Goal: Task Accomplishment & Management: Manage account settings

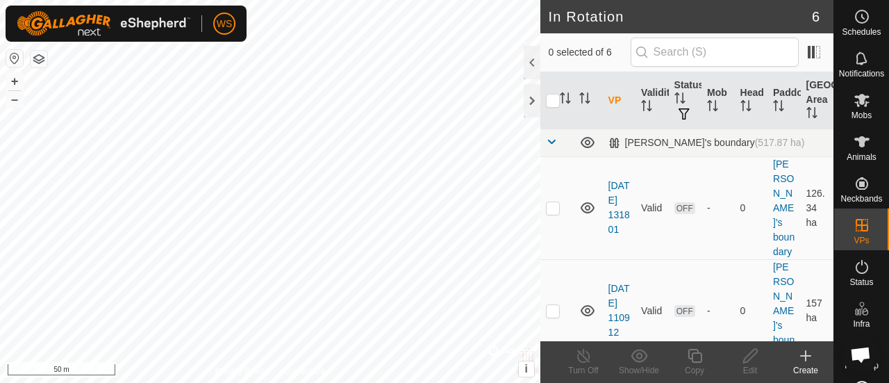
checkbox input "true"
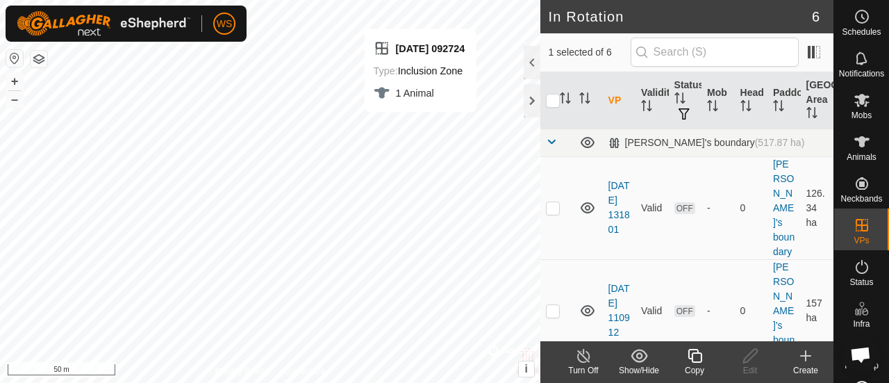
checkbox input "true"
checkbox input "false"
checkbox input "true"
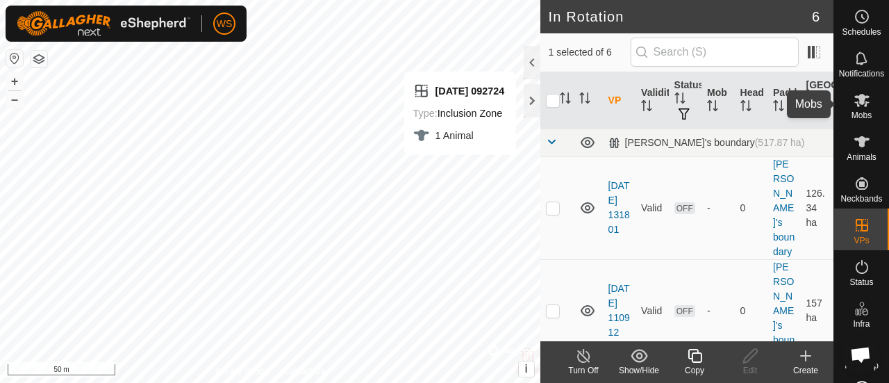
click at [855, 103] on icon at bounding box center [861, 100] width 15 height 13
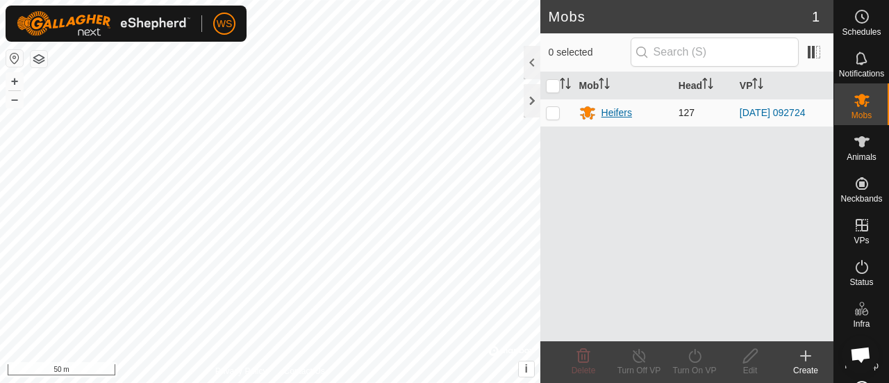
click at [606, 117] on div "Heifers" at bounding box center [616, 113] width 31 height 15
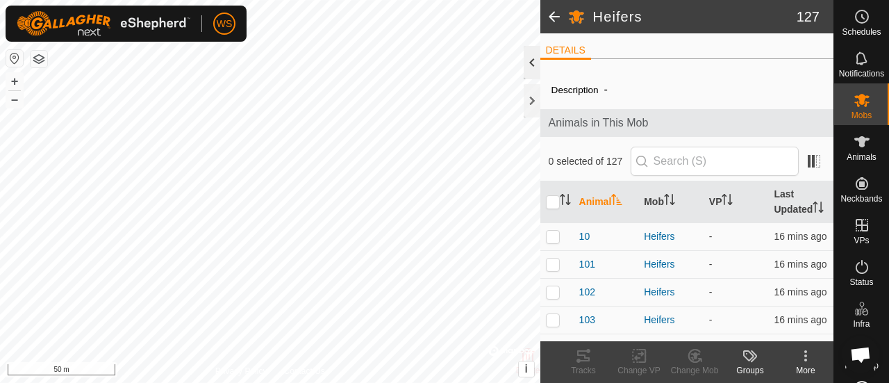
click at [531, 67] on div at bounding box center [532, 62] width 17 height 33
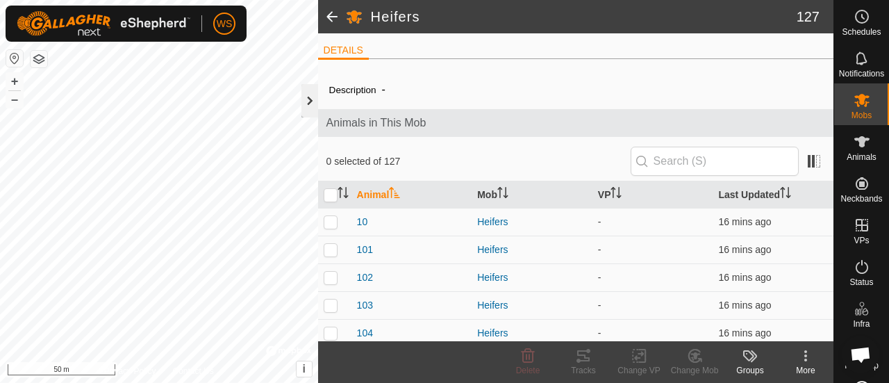
click at [308, 94] on div at bounding box center [309, 100] width 17 height 33
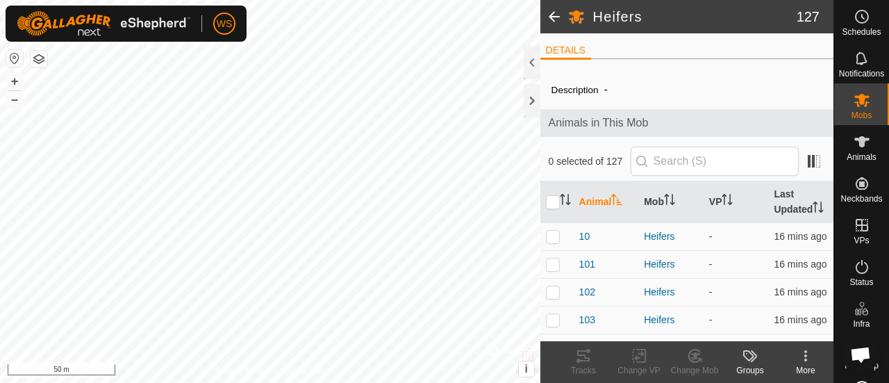
click at [551, 13] on span at bounding box center [554, 16] width 28 height 33
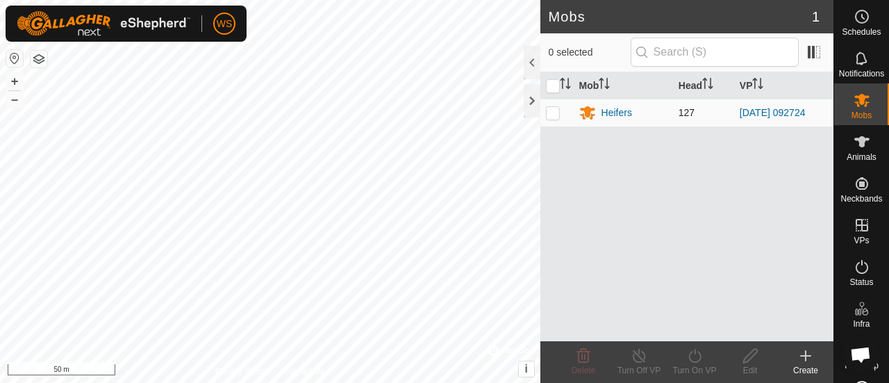
click at [783, 104] on td "[DATE] 092724" at bounding box center [783, 113] width 99 height 28
click at [778, 110] on link "[DATE] 092724" at bounding box center [773, 112] width 66 height 11
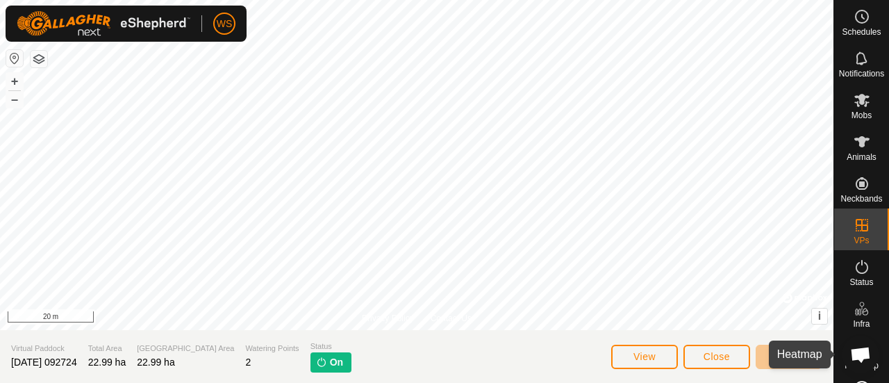
click at [845, 366] on span "Heatmap" at bounding box center [862, 365] width 34 height 8
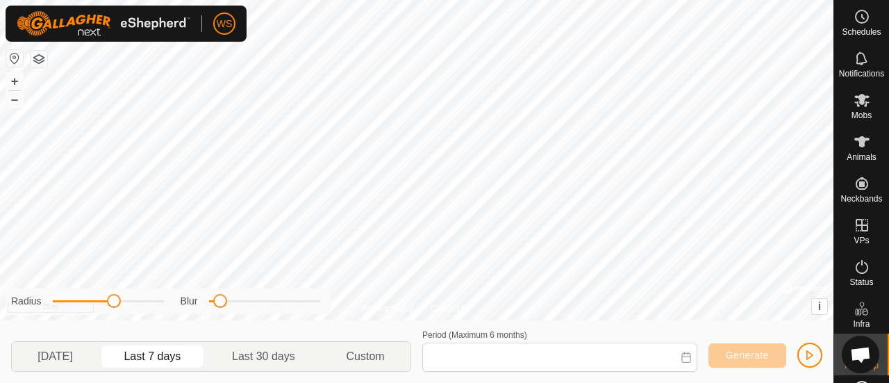
type input "[DATE] - [DATE]"
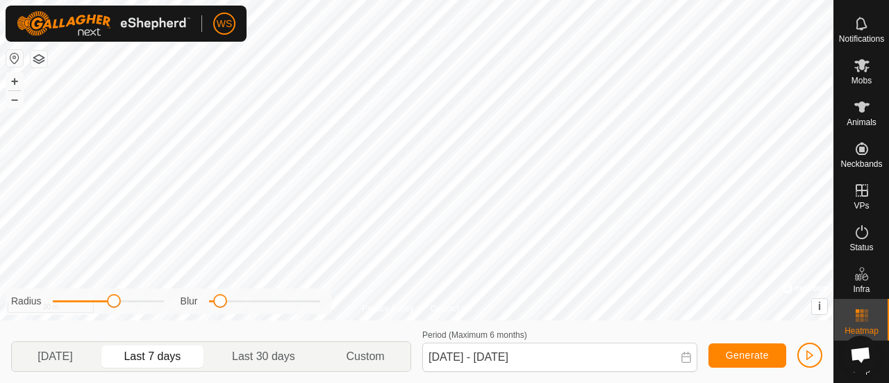
scroll to position [44, 0]
click at [850, 340] on link "Help" at bounding box center [861, 359] width 55 height 39
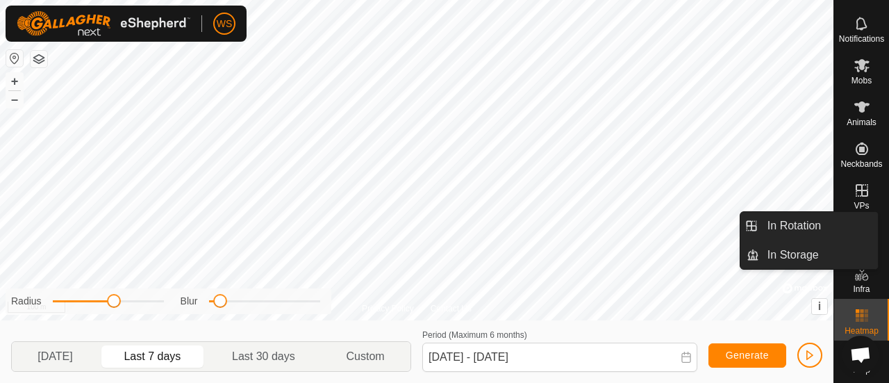
click at [854, 185] on icon at bounding box center [862, 190] width 17 height 17
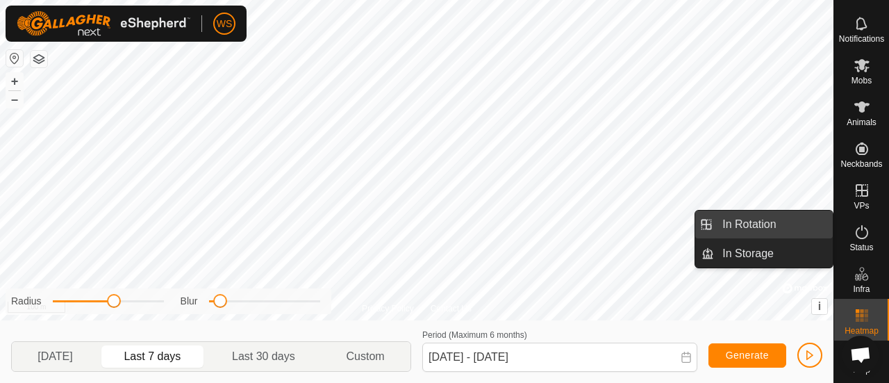
click at [764, 226] on link "In Rotation" at bounding box center [773, 224] width 119 height 28
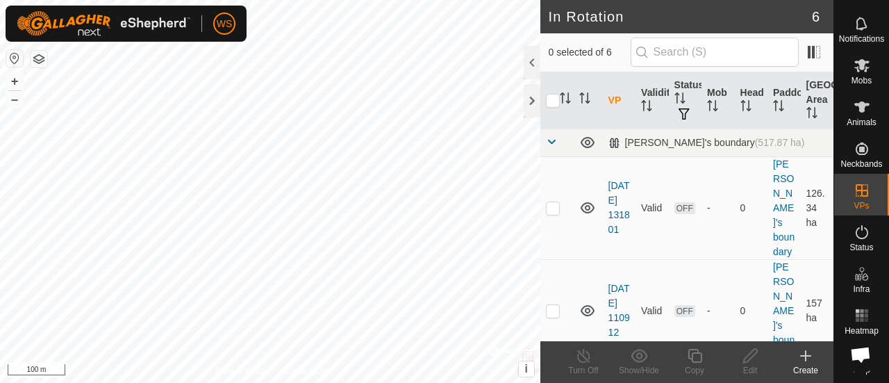
click at [806, 358] on icon at bounding box center [806, 356] width 0 height 10
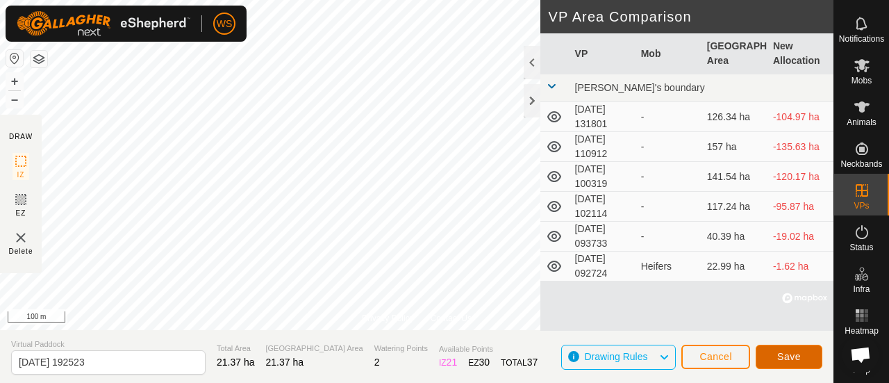
click at [786, 352] on span "Save" at bounding box center [789, 356] width 24 height 11
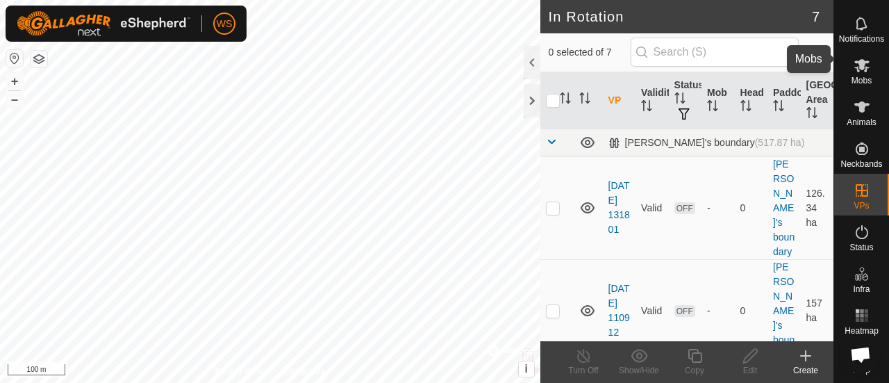
click at [854, 59] on icon at bounding box center [861, 65] width 15 height 13
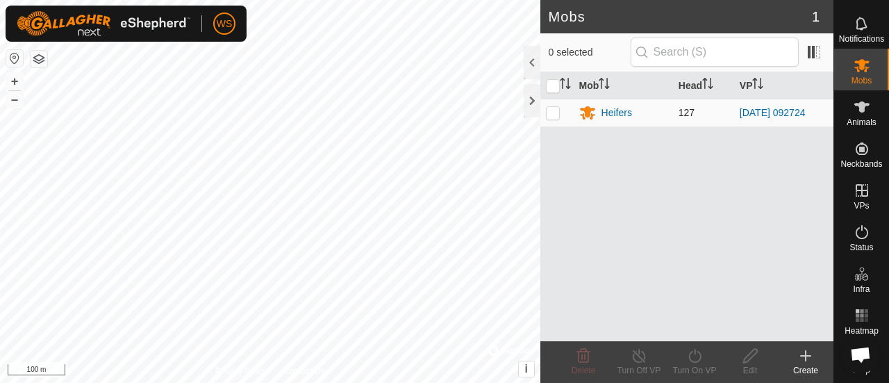
click at [551, 110] on p-checkbox at bounding box center [553, 112] width 14 height 11
checkbox input "true"
click at [694, 356] on icon at bounding box center [694, 355] width 17 height 17
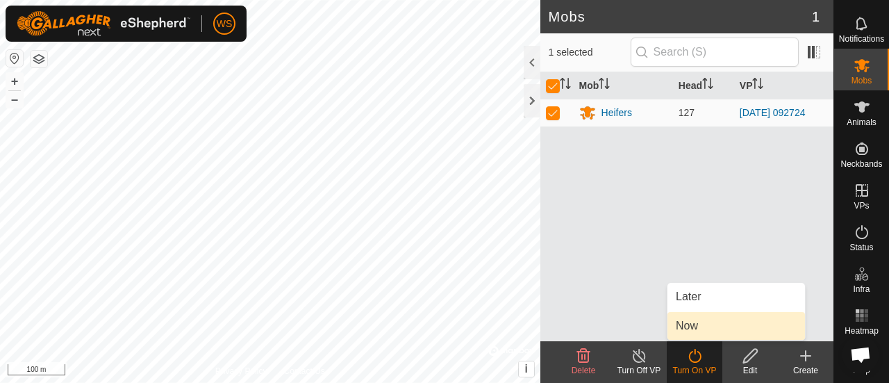
click at [692, 326] on link "Now" at bounding box center [736, 326] width 138 height 28
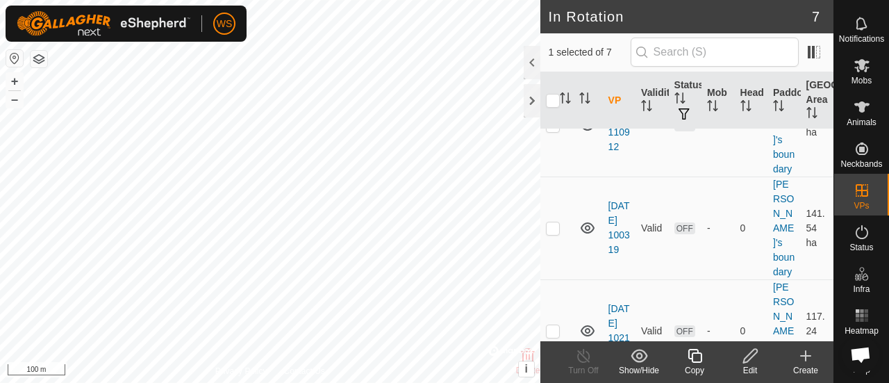
scroll to position [69, 0]
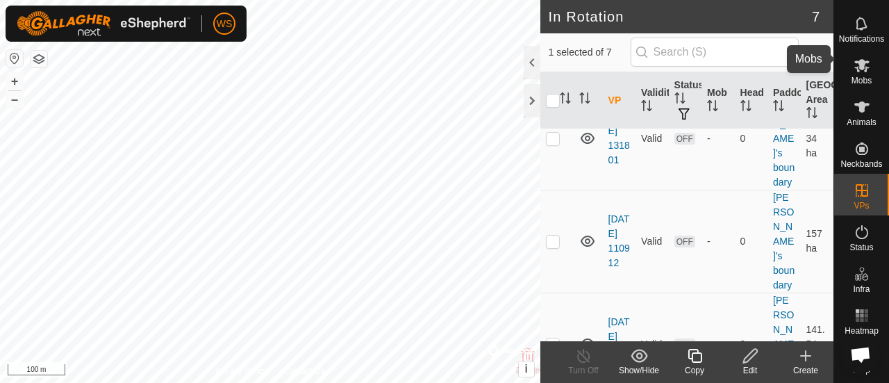
click at [854, 59] on icon at bounding box center [861, 65] width 15 height 13
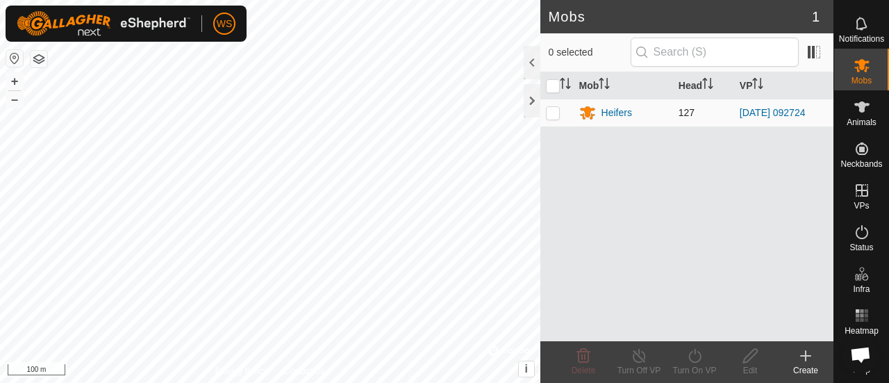
click at [547, 115] on p-checkbox at bounding box center [553, 112] width 14 height 11
checkbox input "true"
click at [694, 359] on icon at bounding box center [694, 355] width 17 height 17
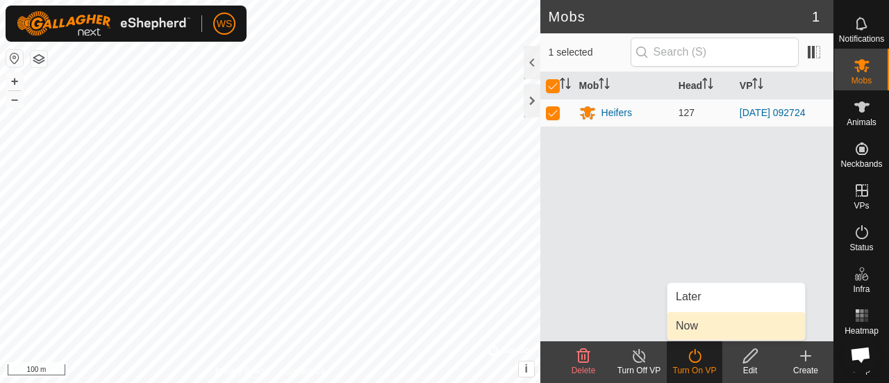
click at [688, 322] on link "Now" at bounding box center [736, 326] width 138 height 28
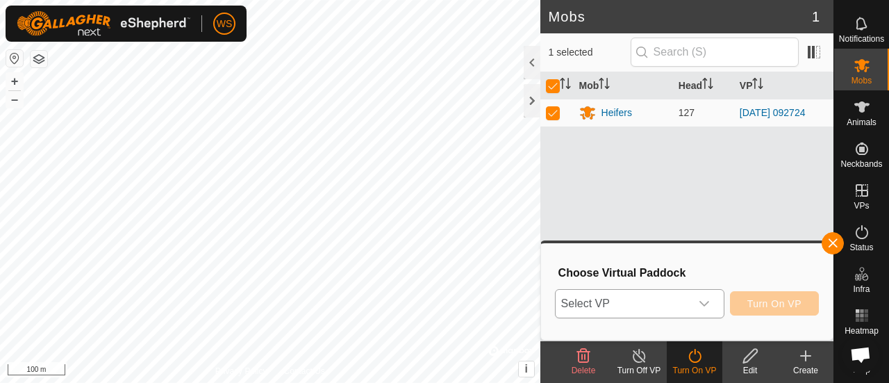
click at [658, 294] on span "Select VP" at bounding box center [623, 304] width 135 height 28
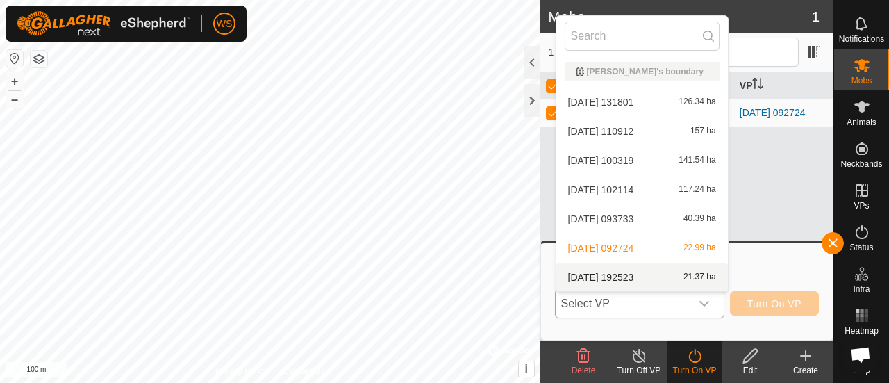
click at [621, 278] on li "2025-09-28 192523 21.37 ha" at bounding box center [642, 277] width 172 height 28
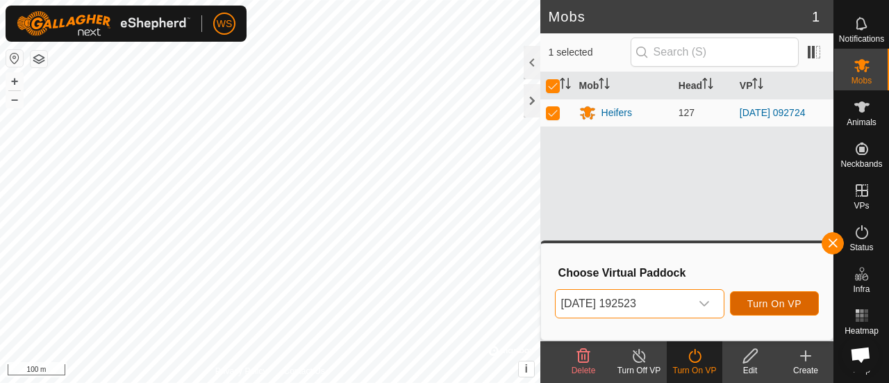
click at [776, 308] on span "Turn On VP" at bounding box center [774, 303] width 54 height 11
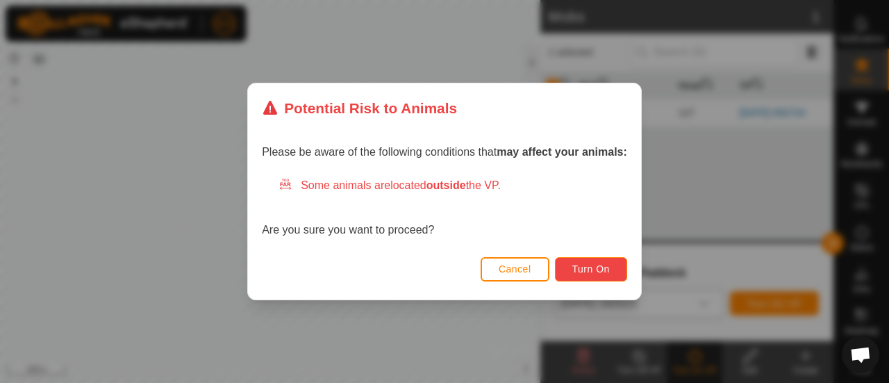
click at [586, 262] on button "Turn On" at bounding box center [591, 269] width 72 height 24
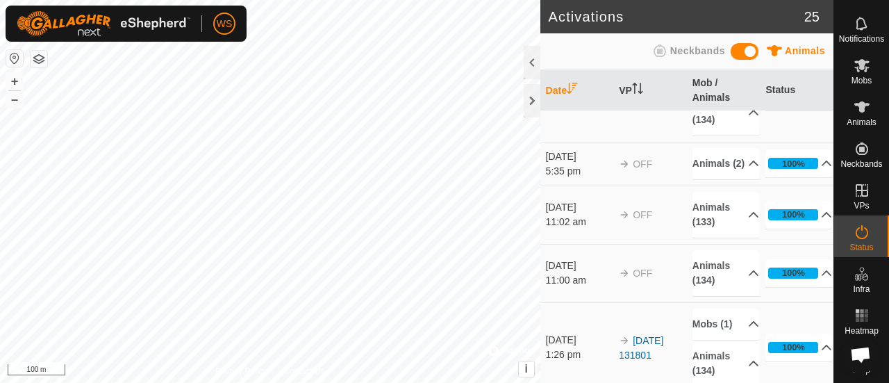
scroll to position [1313, 0]
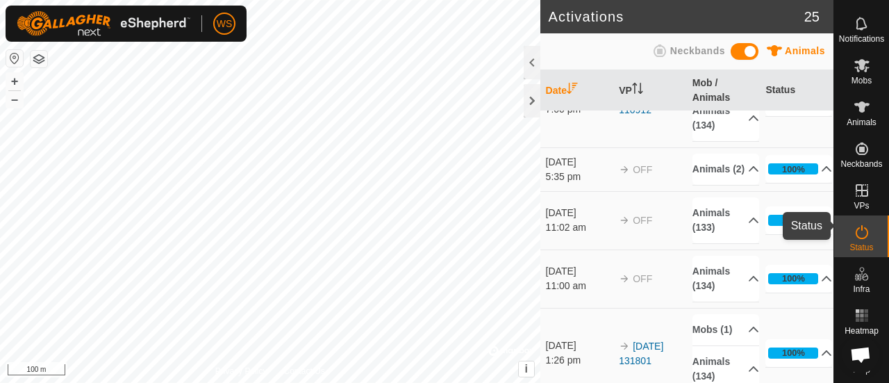
click at [856, 243] on span "Status" at bounding box center [861, 247] width 24 height 8
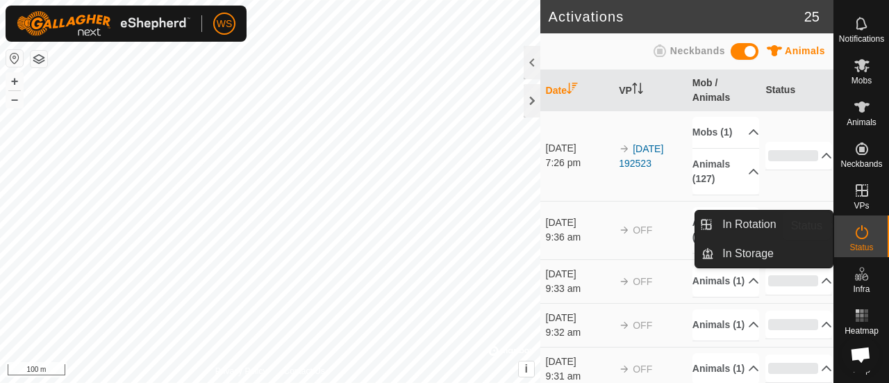
click at [839, 215] on div "Status" at bounding box center [861, 236] width 55 height 42
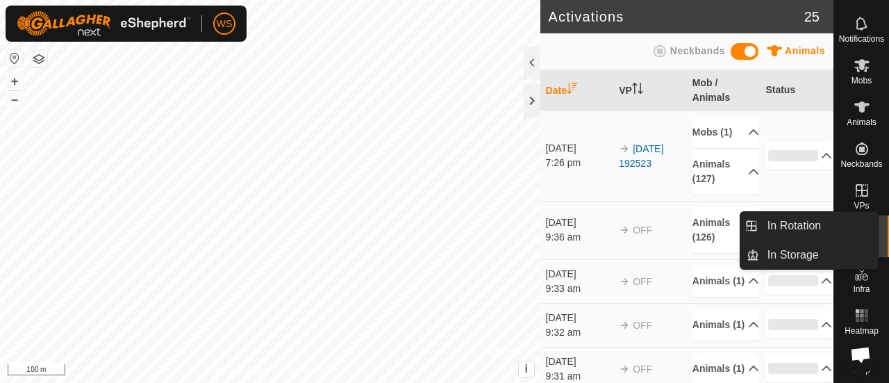
click at [854, 201] on span "VPs" at bounding box center [861, 205] width 15 height 8
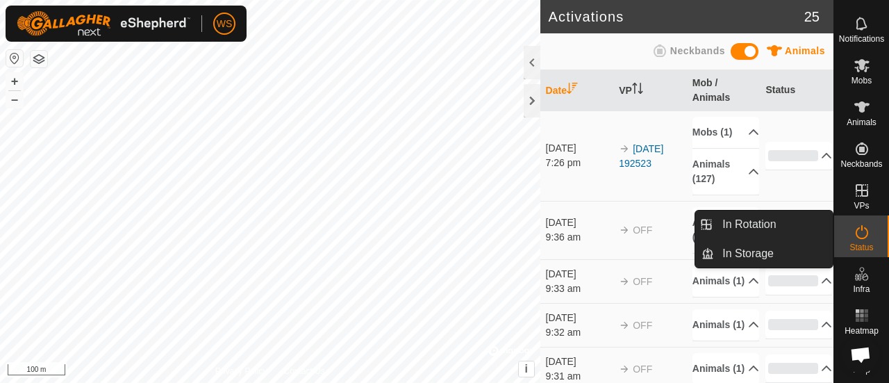
click at [800, 226] on link "In Rotation" at bounding box center [773, 224] width 119 height 28
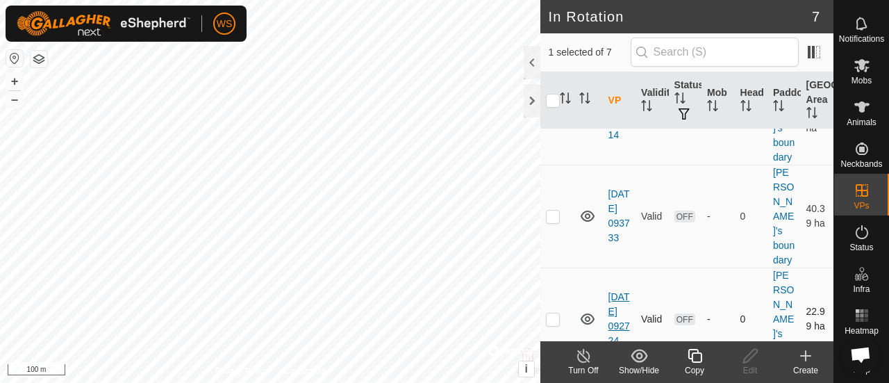
scroll to position [429, 0]
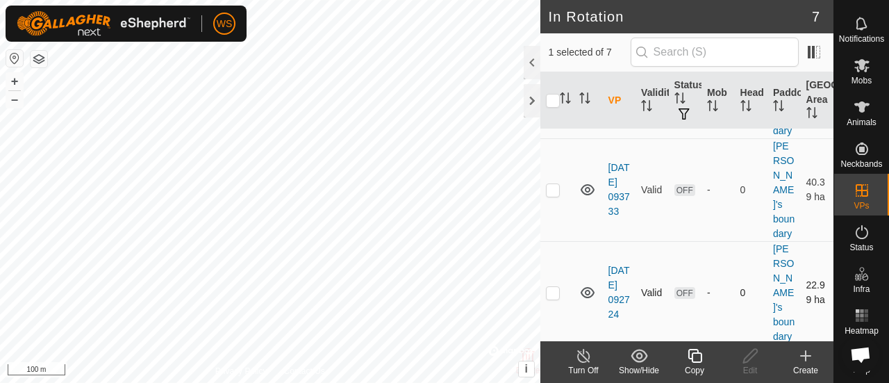
click at [554, 287] on p-checkbox at bounding box center [553, 292] width 14 height 11
click at [550, 287] on p-checkbox at bounding box center [553, 292] width 14 height 11
checkbox input "false"
click at [585, 287] on icon at bounding box center [588, 292] width 14 height 11
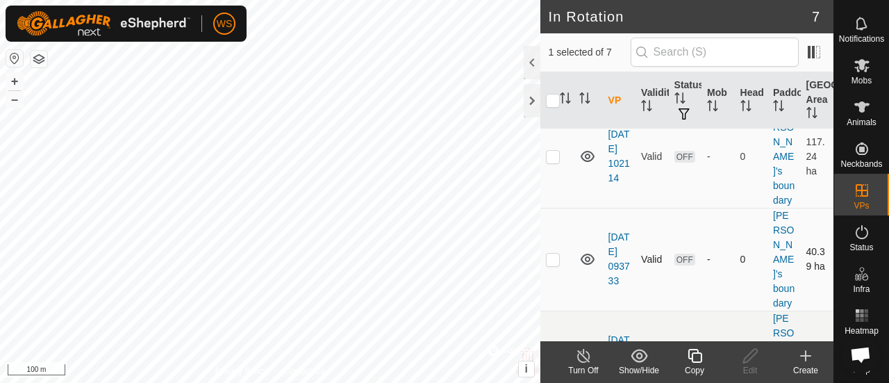
click at [590, 251] on icon at bounding box center [587, 259] width 17 height 17
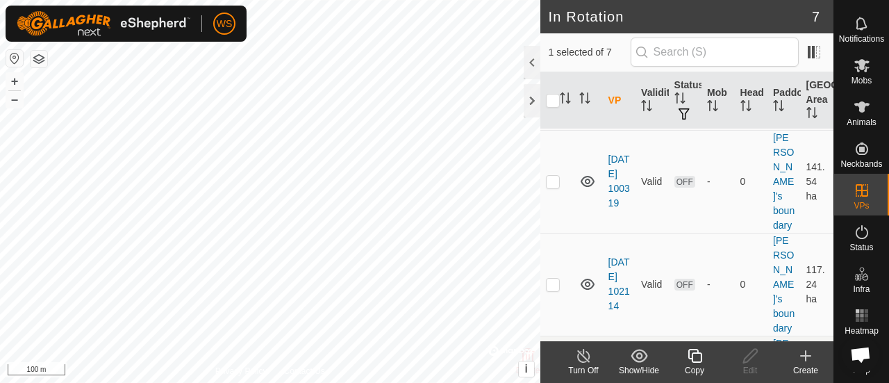
scroll to position [221, 0]
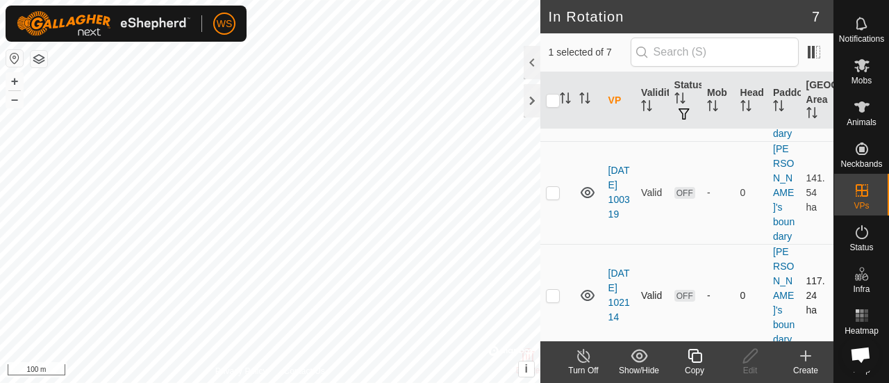
click at [592, 290] on icon at bounding box center [588, 295] width 14 height 11
click at [586, 187] on icon at bounding box center [588, 192] width 14 height 11
click at [589, 184] on icon at bounding box center [587, 192] width 17 height 17
click at [589, 187] on icon at bounding box center [588, 192] width 14 height 11
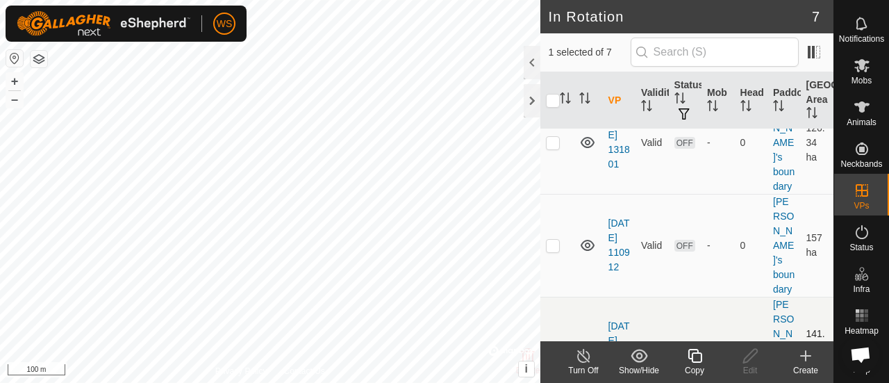
scroll to position [13, 0]
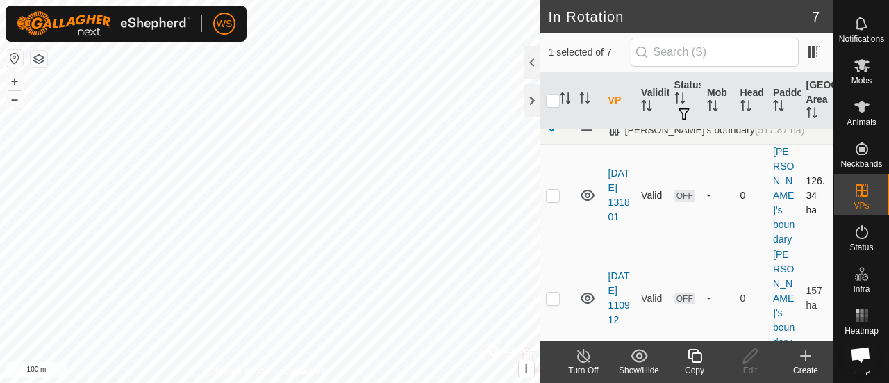
click at [586, 189] on icon at bounding box center [587, 195] width 17 height 17
click at [587, 292] on icon at bounding box center [588, 297] width 14 height 11
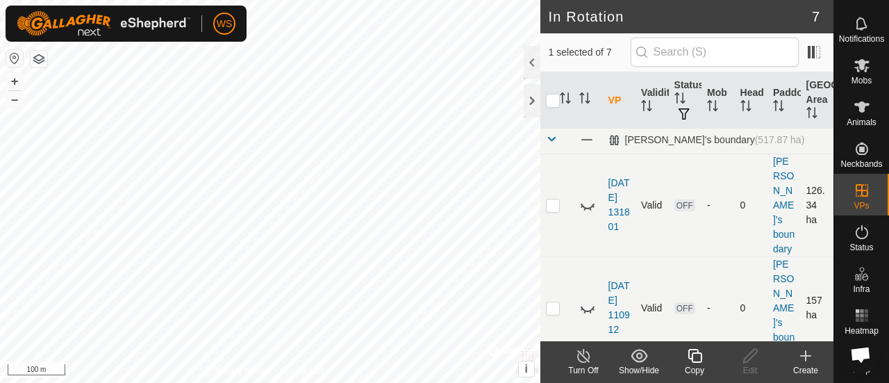
scroll to position [0, 0]
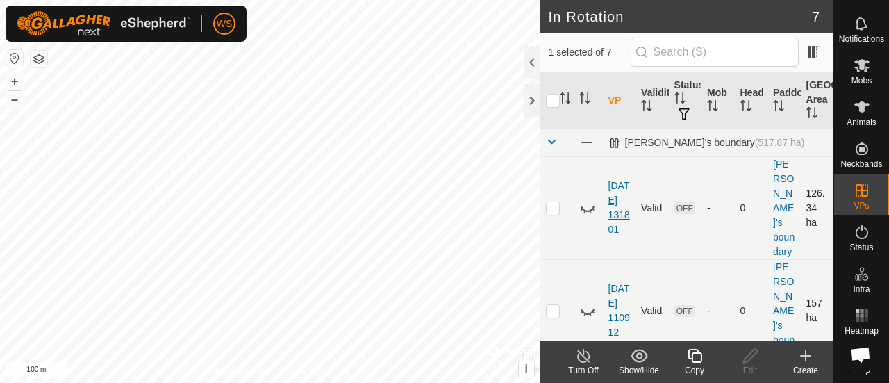
click at [611, 180] on link "[DATE] 131801" at bounding box center [619, 207] width 22 height 55
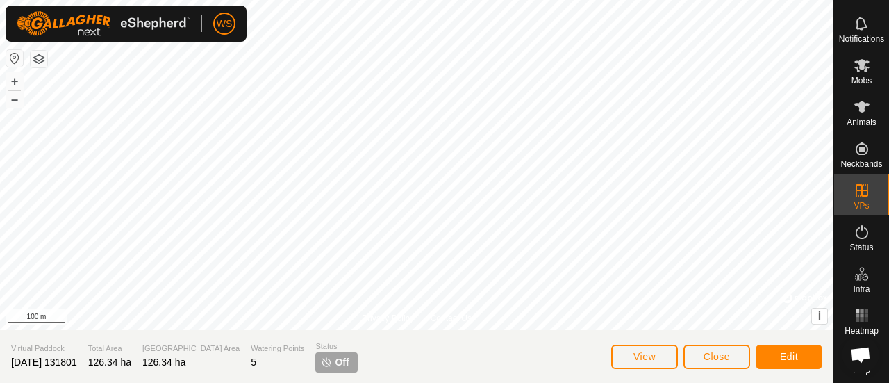
click at [867, 360] on span "Open chat" at bounding box center [860, 356] width 22 height 18
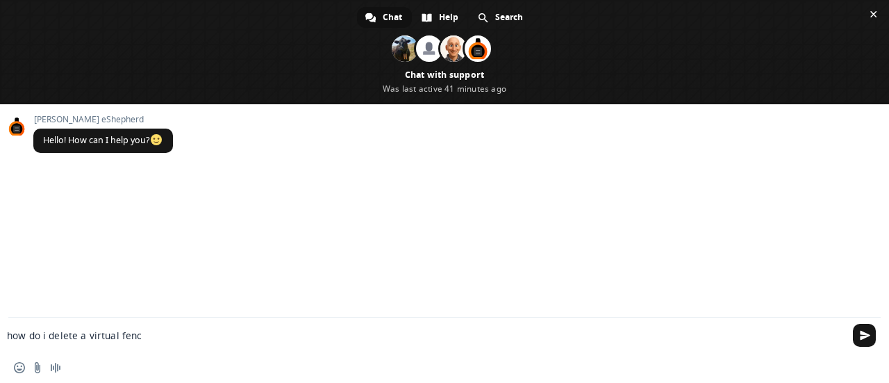
type textarea "how do i delete a virtual fence"
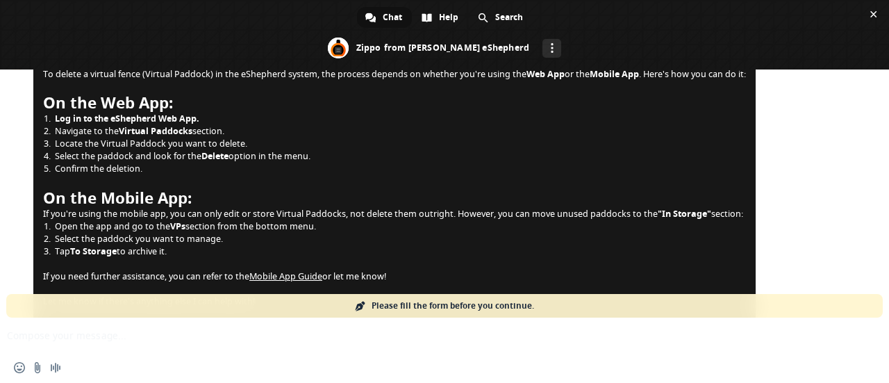
scroll to position [69, 0]
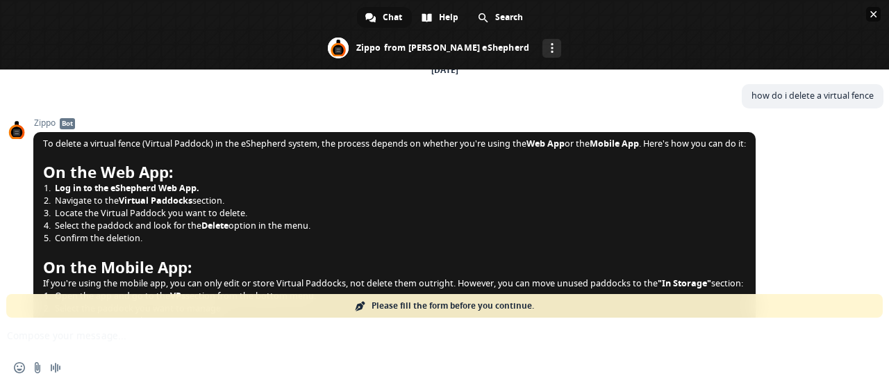
click at [874, 15] on span "Close chat" at bounding box center [873, 14] width 7 height 7
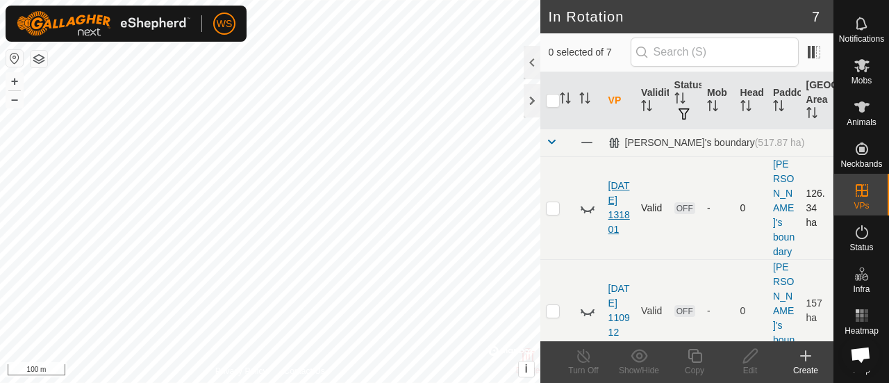
click at [612, 189] on link "[DATE] 131801" at bounding box center [619, 207] width 22 height 55
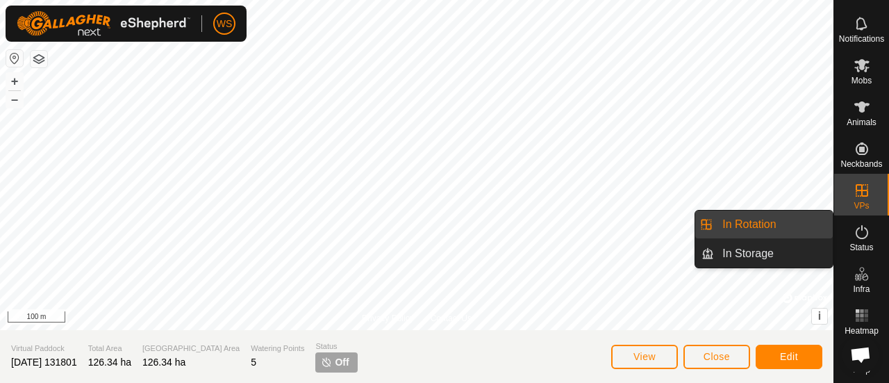
click at [860, 182] on icon at bounding box center [862, 190] width 17 height 17
click at [749, 220] on link "In Rotation" at bounding box center [773, 224] width 119 height 28
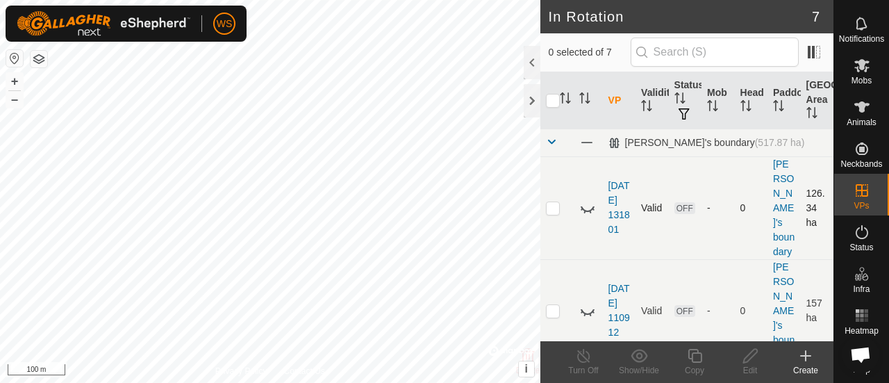
click at [551, 202] on p-checkbox at bounding box center [553, 207] width 14 height 11
checkbox input "true"
click at [804, 356] on icon at bounding box center [805, 355] width 17 height 17
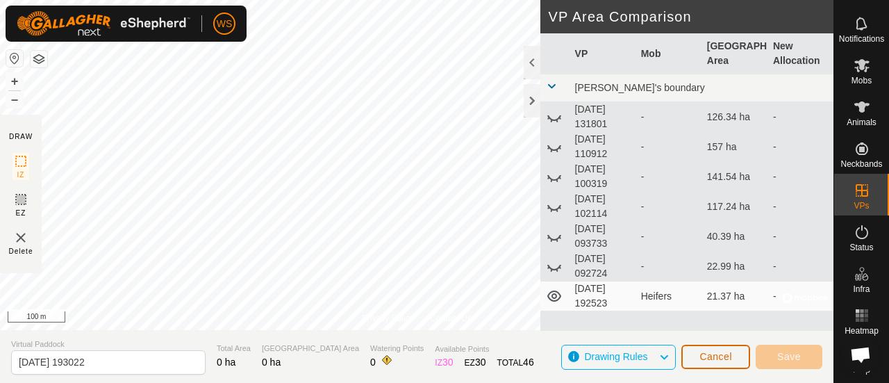
click at [713, 351] on span "Cancel" at bounding box center [715, 356] width 33 height 11
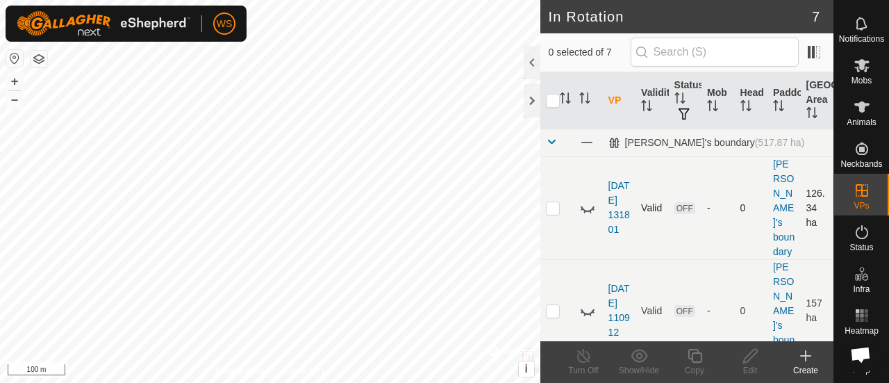
click at [554, 205] on td at bounding box center [556, 207] width 33 height 103
checkbox input "true"
click at [757, 358] on icon at bounding box center [750, 355] width 17 height 17
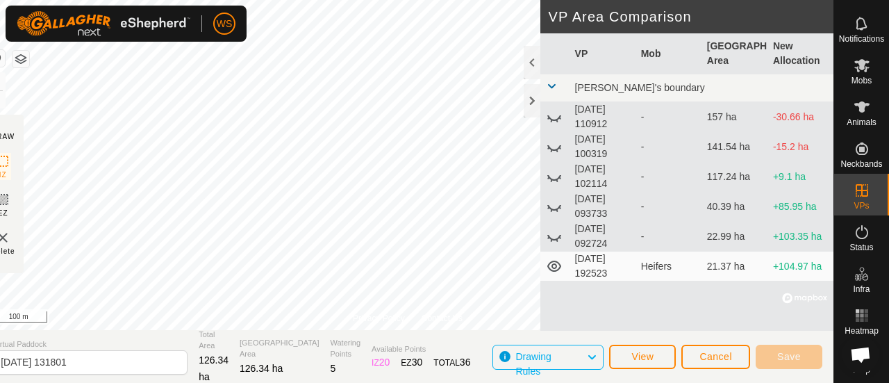
click at [11, 238] on img at bounding box center [2, 237] width 17 height 17
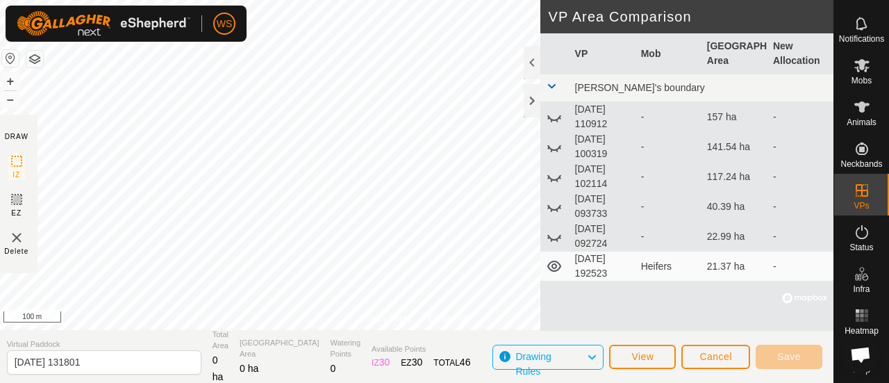
click at [24, 234] on img at bounding box center [16, 237] width 17 height 17
click at [721, 353] on span "Cancel" at bounding box center [715, 356] width 33 height 11
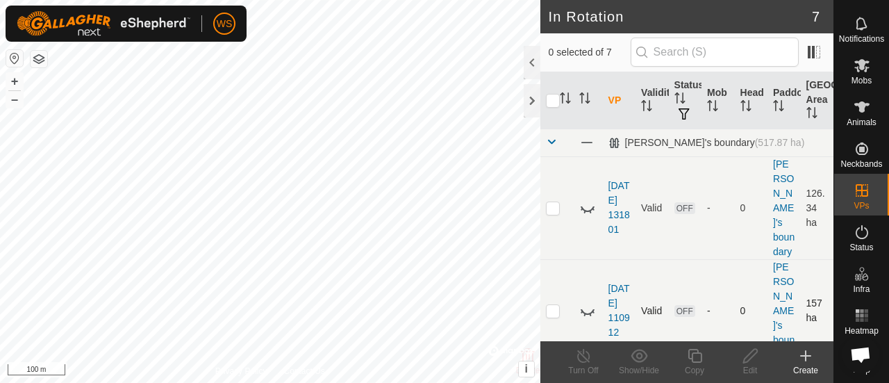
click at [556, 288] on div "In Rotation 7 0 selected of 7 VP Validity Status Mob Head Paddock Grazing Area …" at bounding box center [416, 191] width 833 height 383
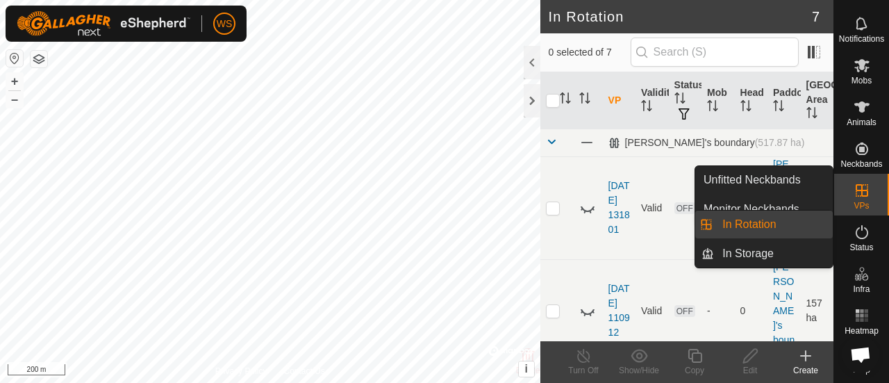
click at [739, 224] on link "In Rotation" at bounding box center [773, 224] width 119 height 28
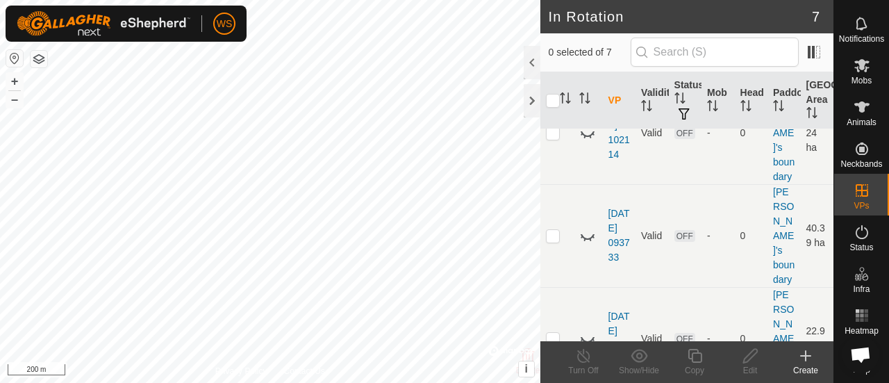
scroll to position [429, 0]
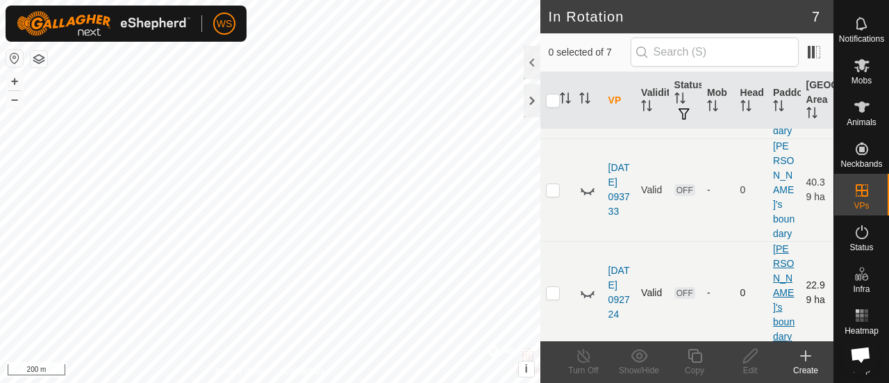
click at [777, 243] on link "Benny's boundary" at bounding box center [784, 292] width 22 height 99
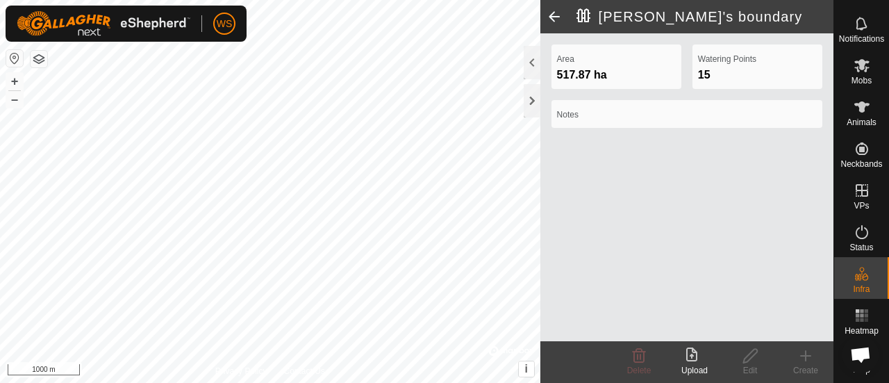
click at [554, 15] on span at bounding box center [554, 16] width 28 height 33
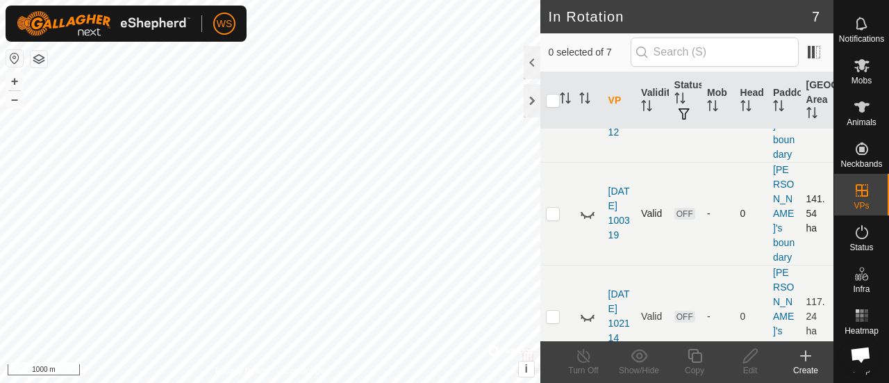
scroll to position [208, 0]
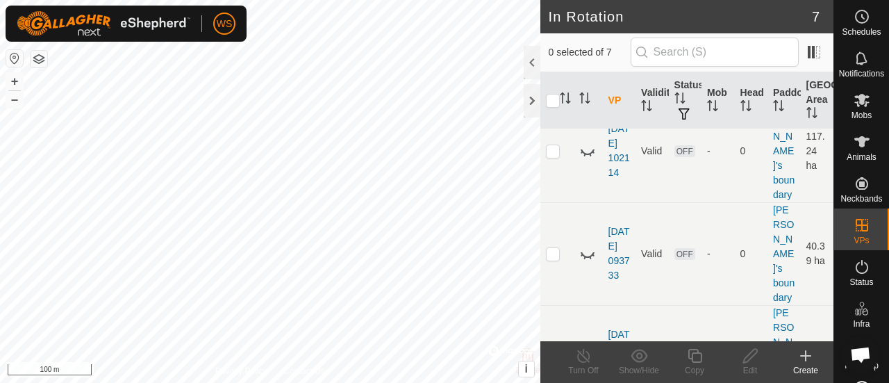
scroll to position [429, 0]
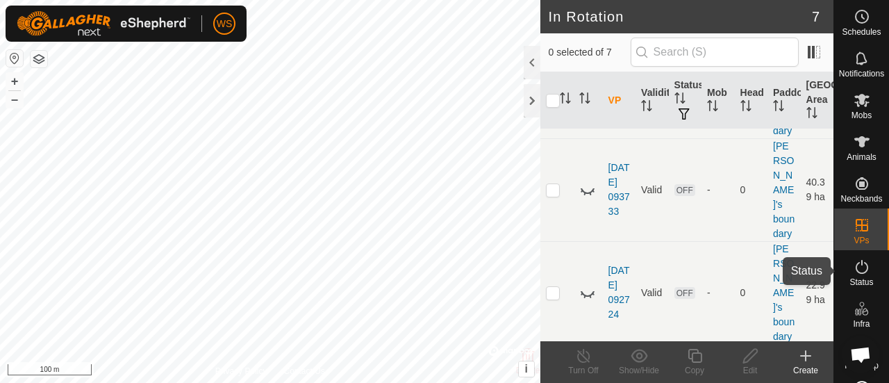
click at [856, 269] on icon at bounding box center [862, 266] width 17 height 17
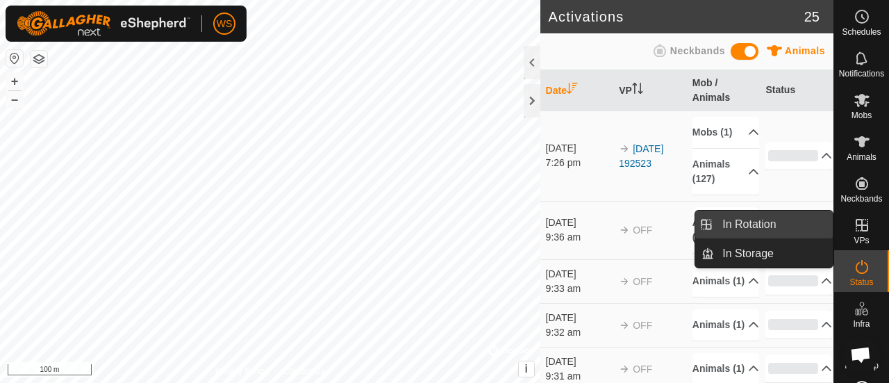
click at [760, 222] on link "In Rotation" at bounding box center [773, 224] width 119 height 28
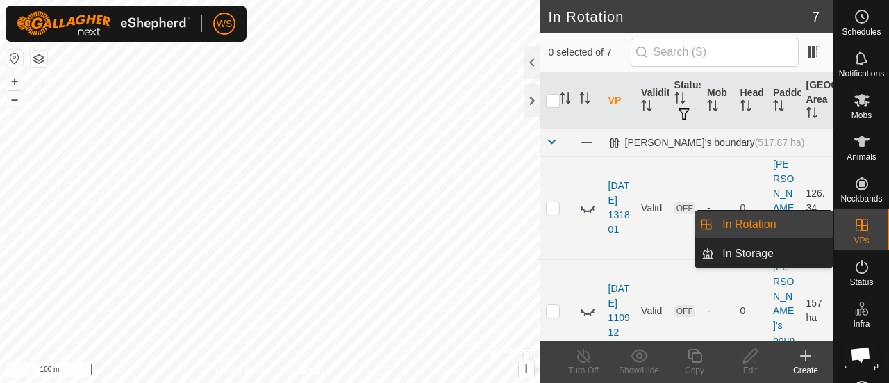
click at [726, 224] on link "In Rotation" at bounding box center [773, 224] width 119 height 28
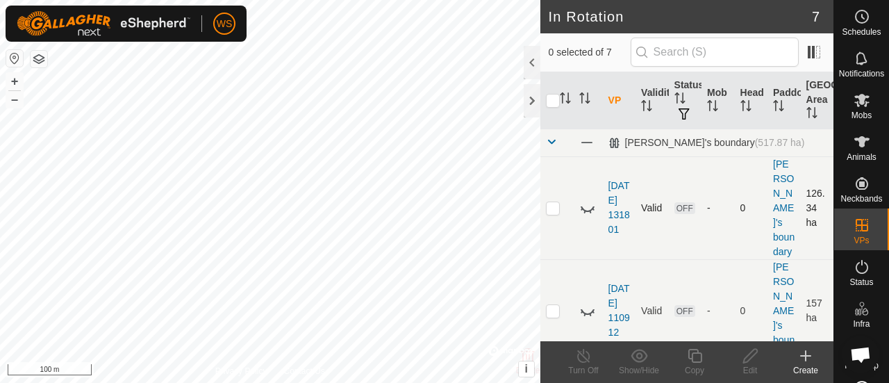
click at [551, 202] on p-checkbox at bounding box center [553, 207] width 14 height 11
click at [641, 354] on icon at bounding box center [639, 355] width 17 height 13
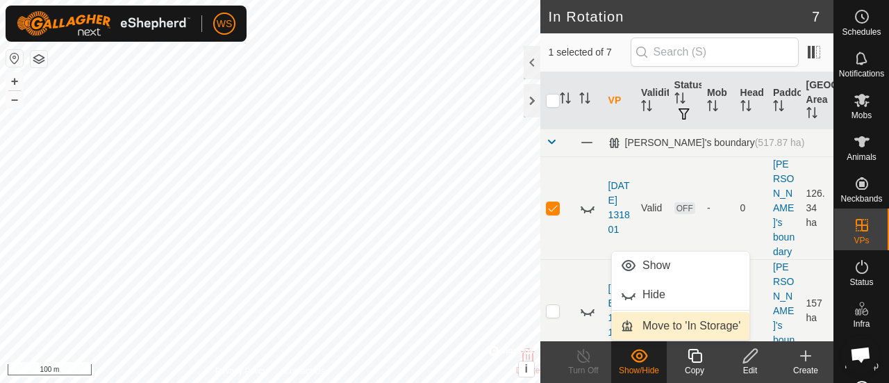
click at [681, 324] on link "Move to 'In Storage'" at bounding box center [681, 326] width 138 height 28
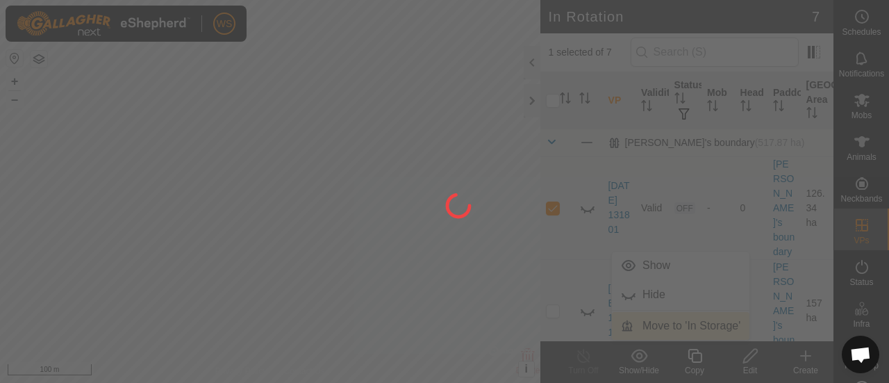
checkbox input "false"
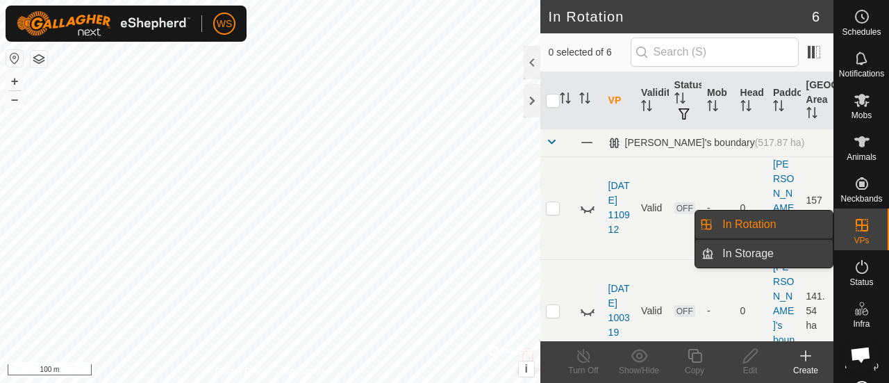
click at [736, 249] on link "In Storage" at bounding box center [773, 254] width 119 height 28
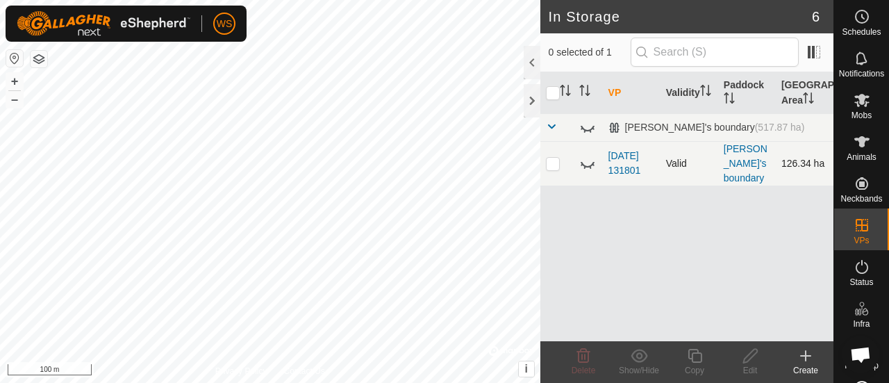
click at [558, 159] on p-checkbox at bounding box center [553, 163] width 14 height 11
checkbox input "true"
click at [583, 158] on icon at bounding box center [587, 163] width 17 height 17
click at [582, 158] on icon at bounding box center [588, 163] width 14 height 11
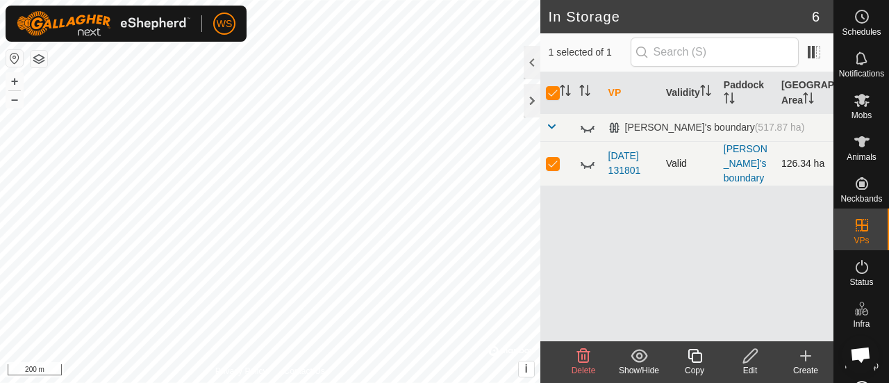
click at [554, 158] on p-checkbox at bounding box center [553, 163] width 14 height 11
checkbox input "false"
click at [554, 158] on p-checkbox at bounding box center [553, 163] width 14 height 11
checkbox input "true"
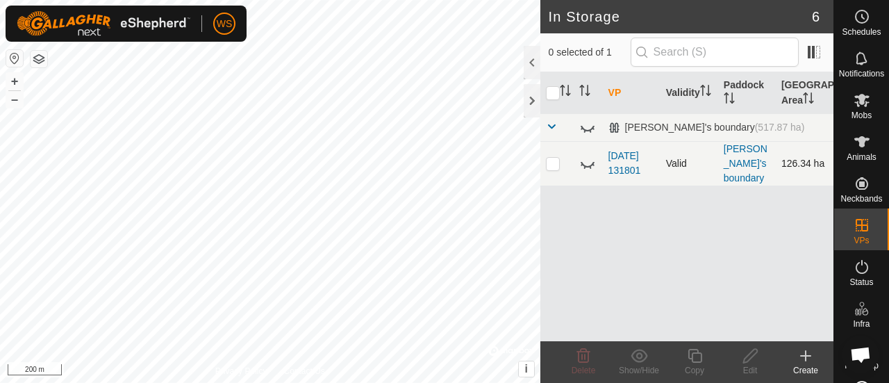
checkbox input "true"
click at [554, 158] on p-checkbox at bounding box center [553, 163] width 14 height 11
checkbox input "false"
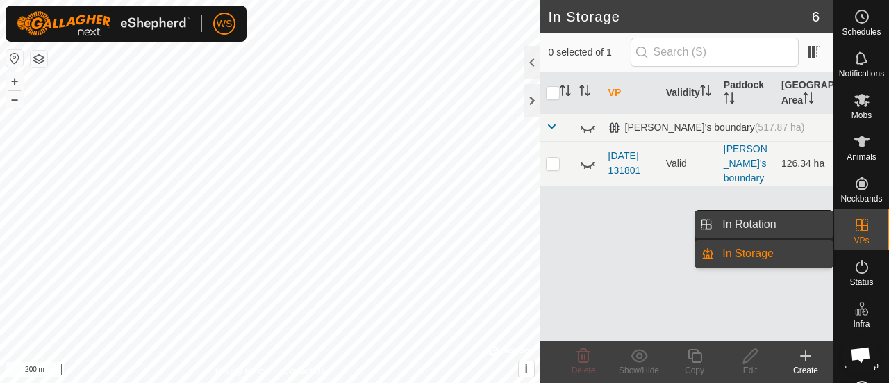
click at [767, 227] on link "In Rotation" at bounding box center [773, 224] width 119 height 28
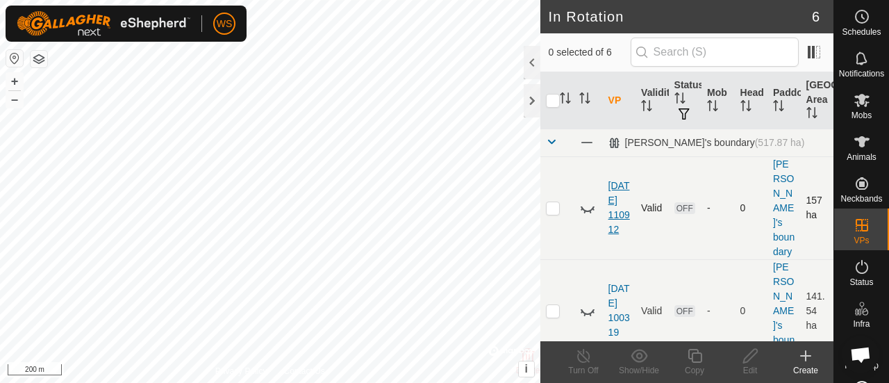
click at [613, 181] on link "[DATE] 110912" at bounding box center [619, 207] width 22 height 55
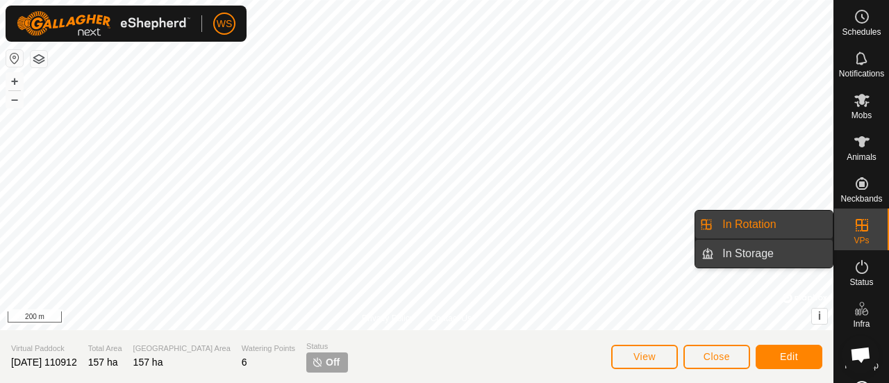
click at [749, 255] on link "In Storage" at bounding box center [773, 254] width 119 height 28
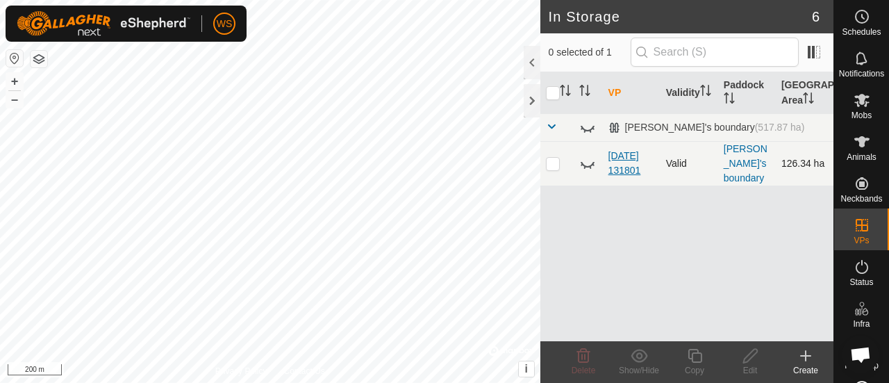
click at [622, 150] on link "[DATE] 131801" at bounding box center [624, 163] width 33 height 26
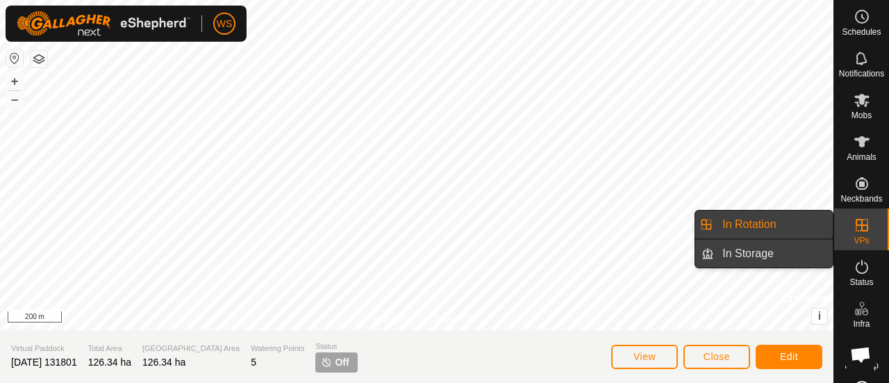
click at [736, 249] on link "In Storage" at bounding box center [773, 254] width 119 height 28
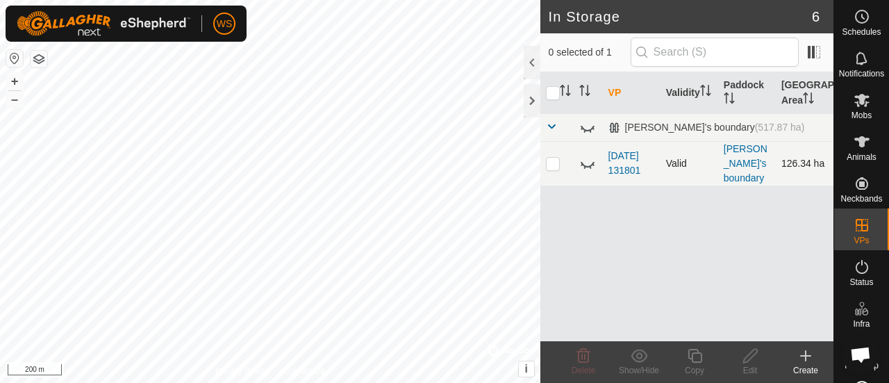
click at [551, 158] on p-checkbox at bounding box center [553, 163] width 14 height 11
checkbox input "true"
click at [551, 158] on p-checkbox at bounding box center [553, 163] width 14 height 11
checkbox input "false"
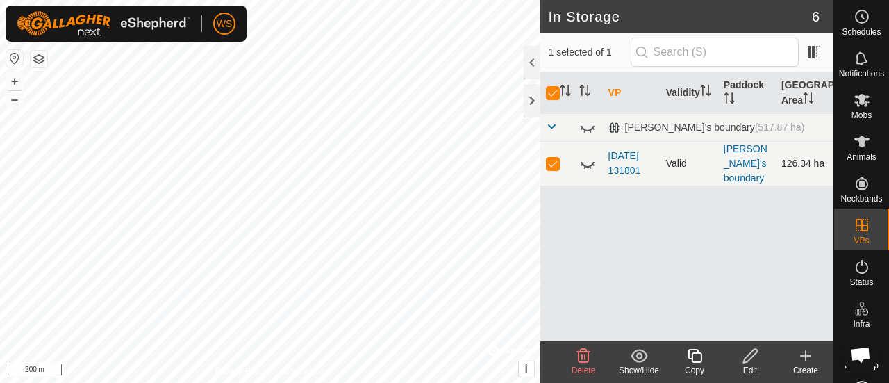
checkbox input "false"
click at [553, 158] on p-checkbox at bounding box center [553, 163] width 14 height 11
checkbox input "true"
click at [586, 360] on icon at bounding box center [583, 355] width 17 height 17
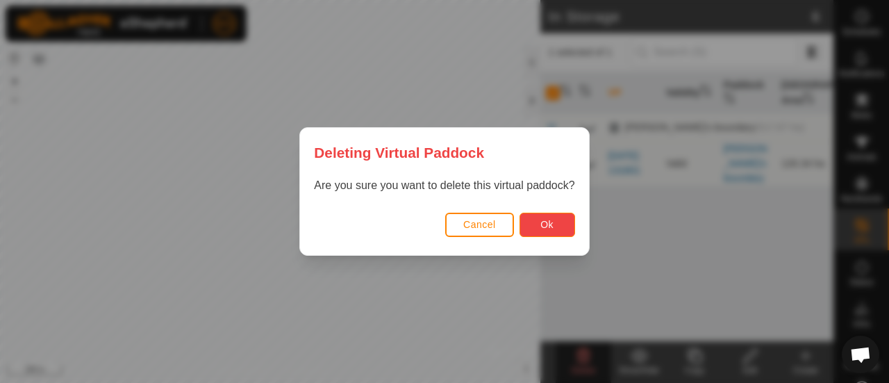
click at [550, 219] on span "Ok" at bounding box center [546, 224] width 13 height 11
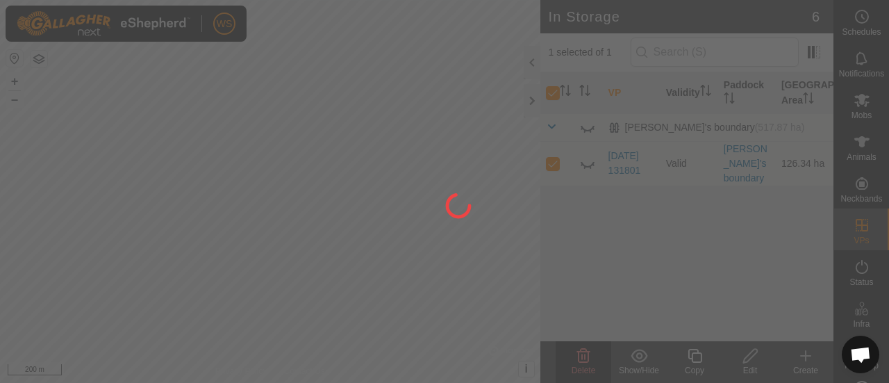
checkbox input "false"
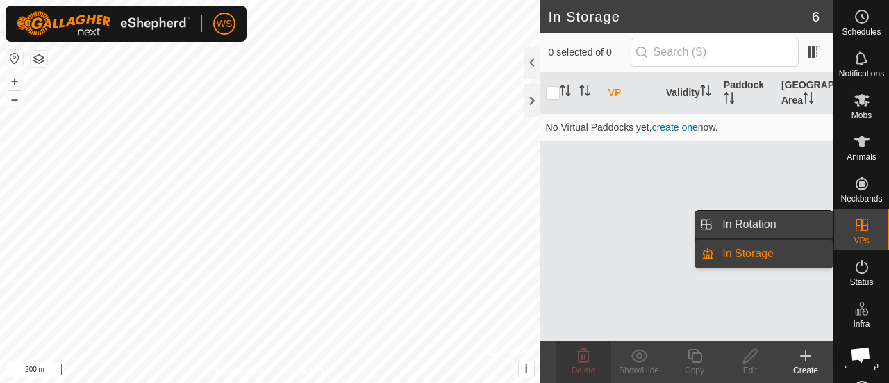
click at [772, 224] on link "In Rotation" at bounding box center [773, 224] width 119 height 28
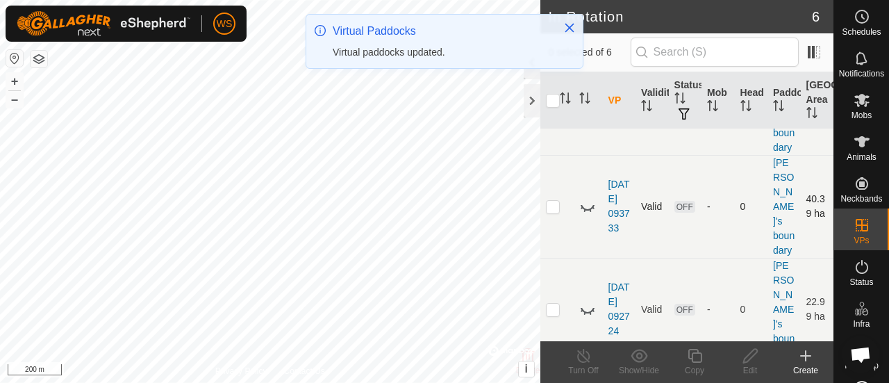
scroll to position [342, 0]
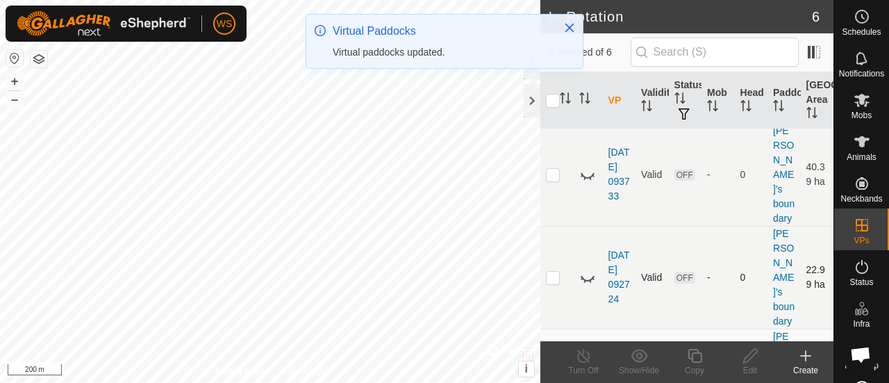
click at [551, 272] on p-checkbox at bounding box center [553, 277] width 14 height 11
checkbox input "true"
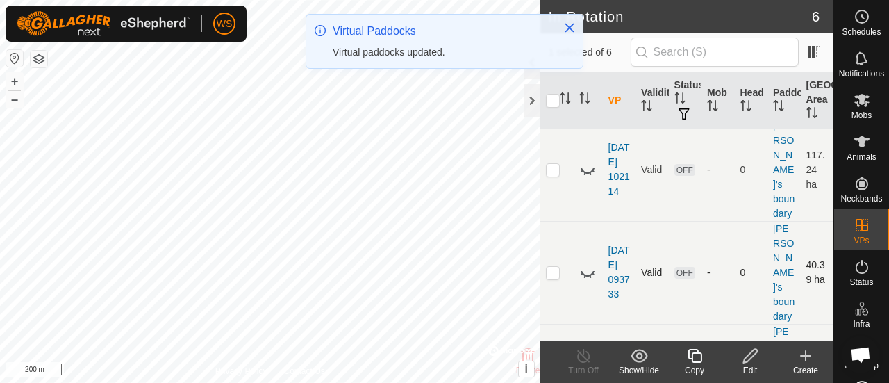
scroll to position [133, 0]
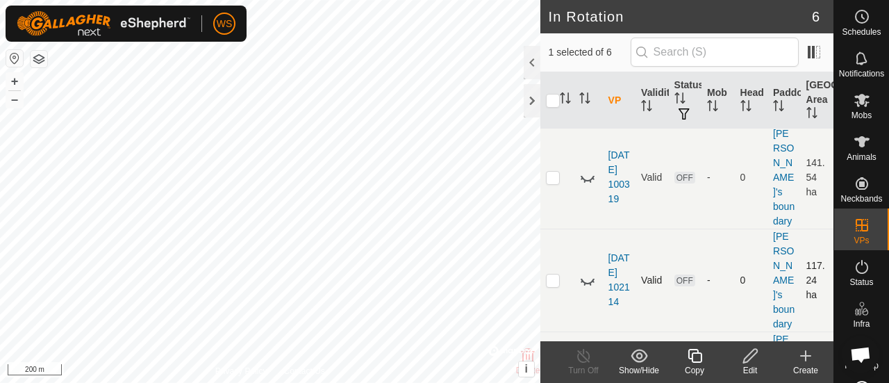
click at [554, 274] on p-checkbox at bounding box center [553, 279] width 14 height 11
checkbox input "true"
click at [551, 172] on p-checkbox at bounding box center [553, 177] width 14 height 11
checkbox input "true"
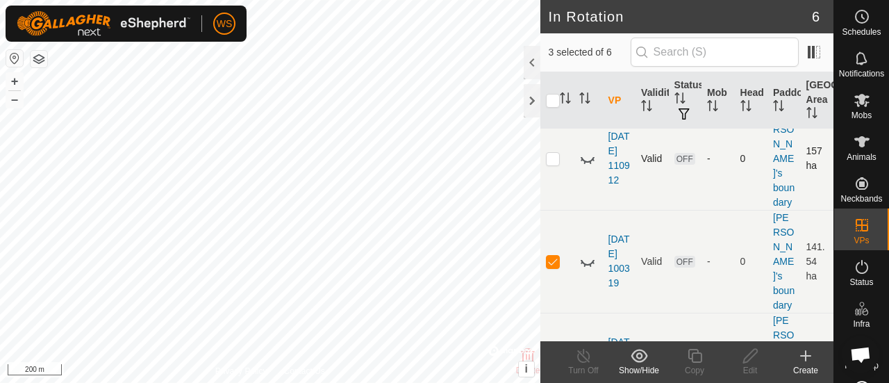
scroll to position [0, 0]
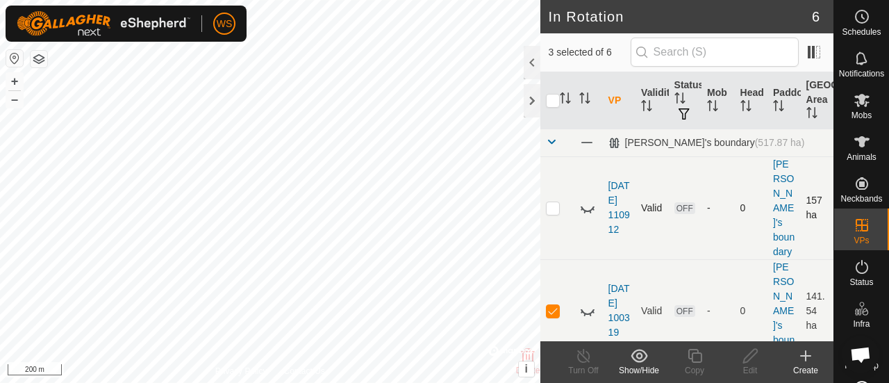
click at [554, 202] on p-checkbox at bounding box center [553, 207] width 14 height 11
checkbox input "true"
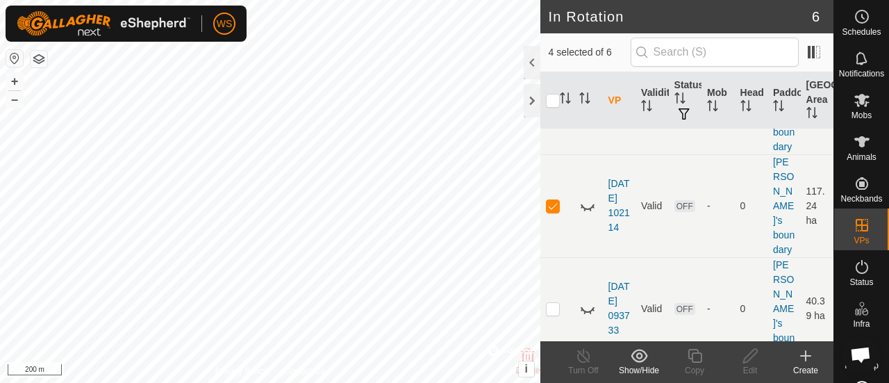
scroll to position [203, 0]
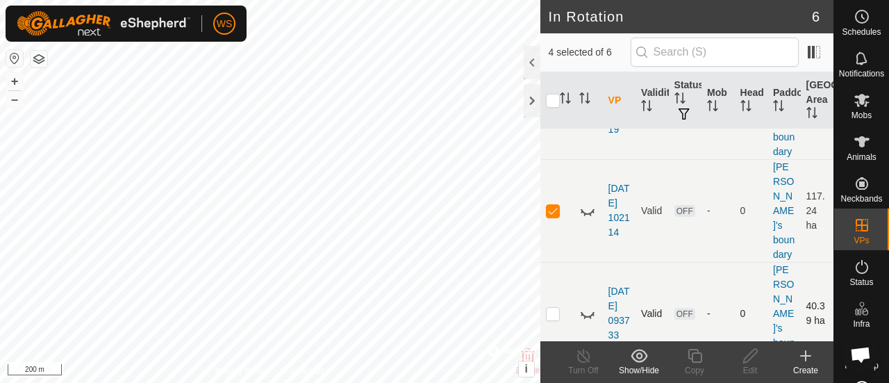
click at [544, 262] on td at bounding box center [556, 313] width 33 height 103
checkbox input "true"
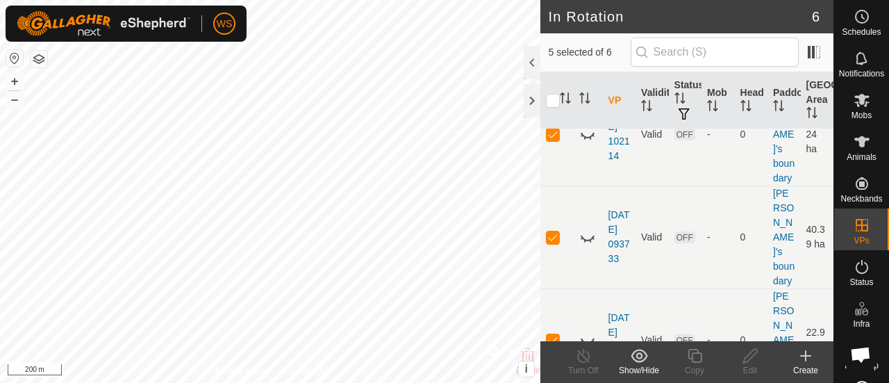
scroll to position [342, 0]
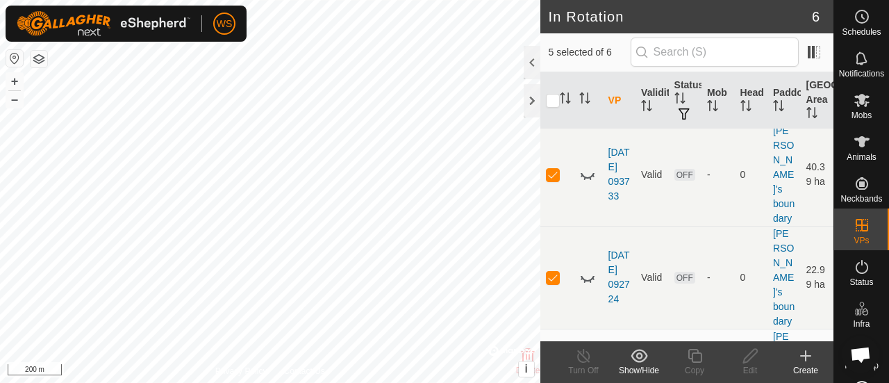
click at [639, 359] on icon at bounding box center [639, 355] width 17 height 17
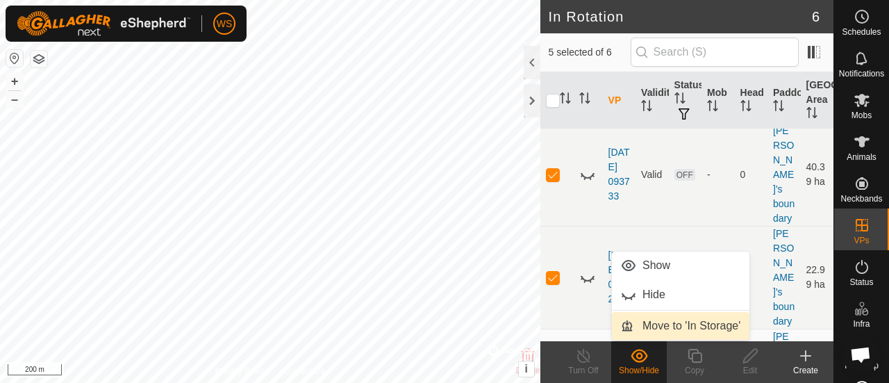
click at [668, 323] on link "Move to 'In Storage'" at bounding box center [681, 326] width 138 height 28
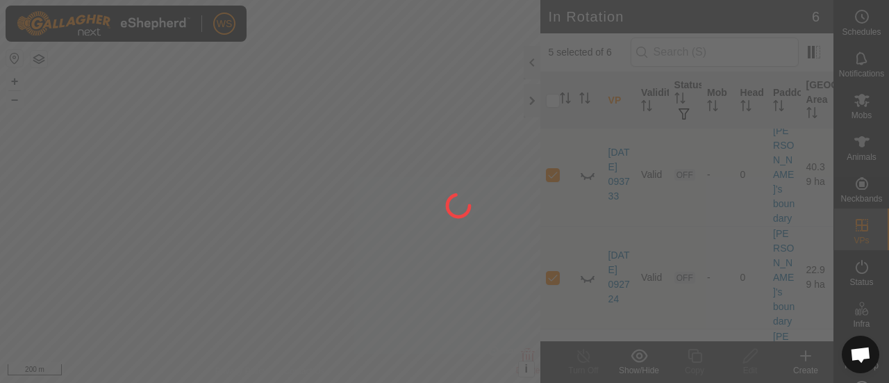
checkbox input "false"
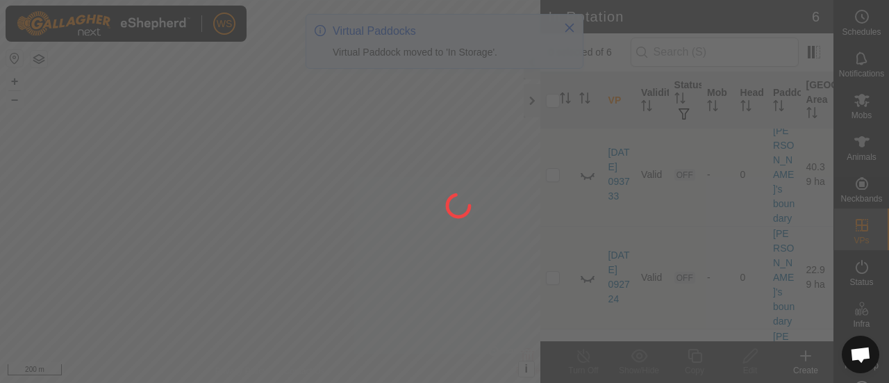
scroll to position [0, 0]
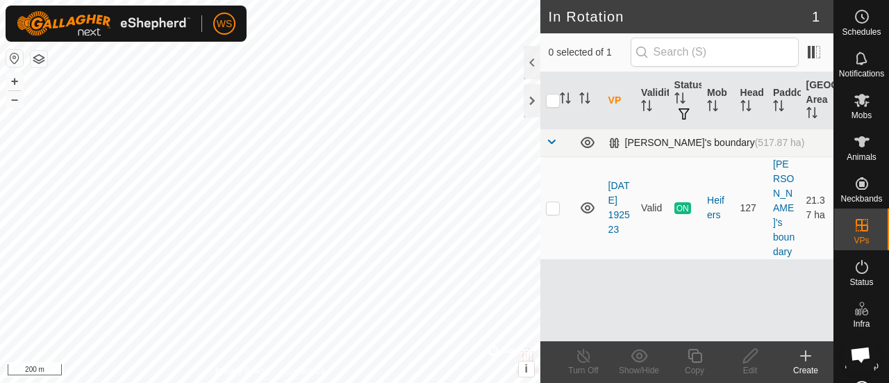
click at [551, 141] on span at bounding box center [551, 141] width 11 height 11
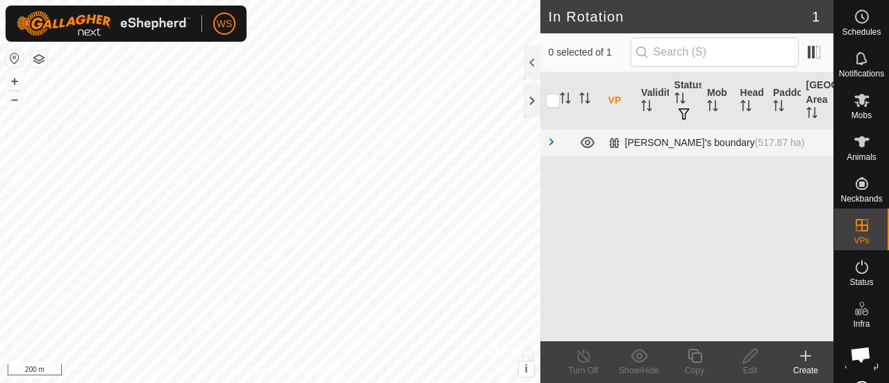
click at [551, 141] on span at bounding box center [551, 141] width 11 height 11
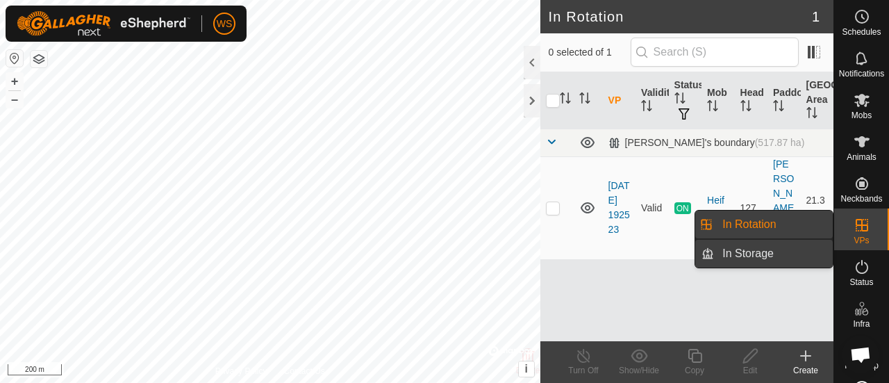
click at [732, 253] on link "In Storage" at bounding box center [773, 254] width 119 height 28
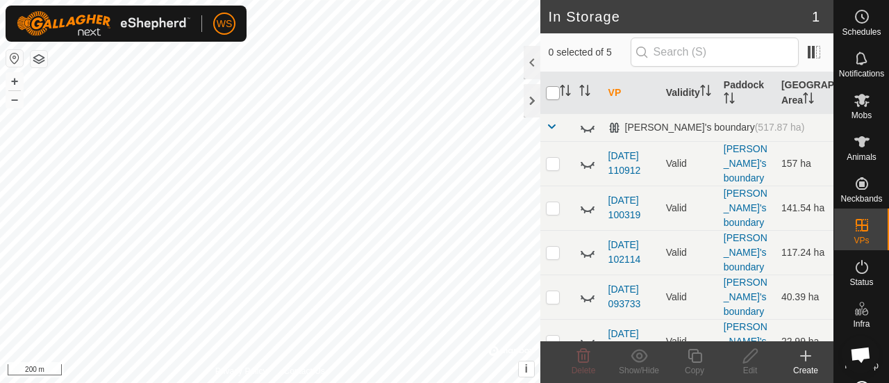
click at [555, 94] on input "checkbox" at bounding box center [553, 93] width 14 height 14
checkbox input "true"
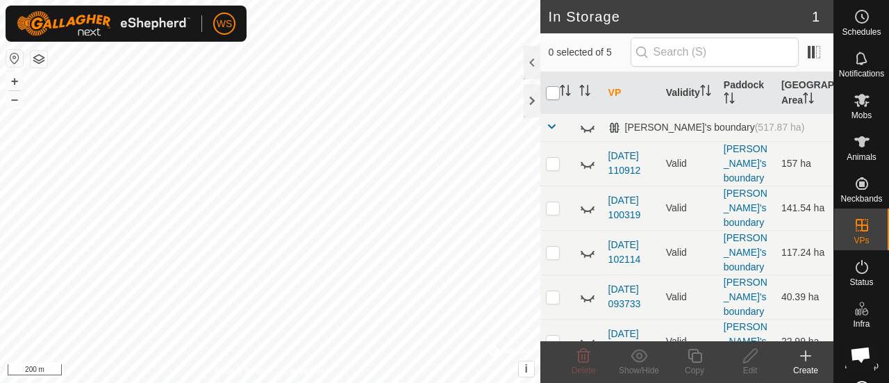
checkbox input "true"
click at [579, 355] on icon at bounding box center [583, 356] width 13 height 14
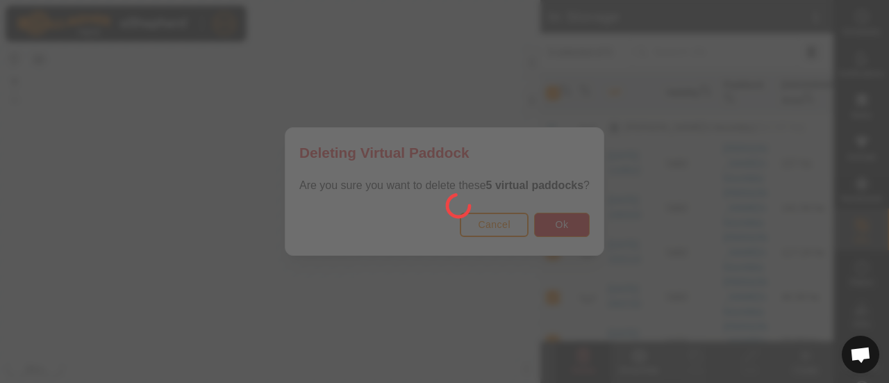
click at [559, 219] on div at bounding box center [444, 191] width 889 height 383
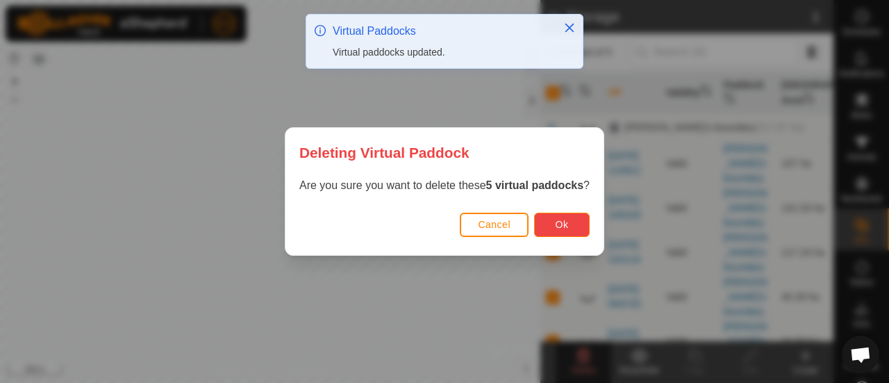
click at [556, 221] on span "Ok" at bounding box center [562, 224] width 13 height 11
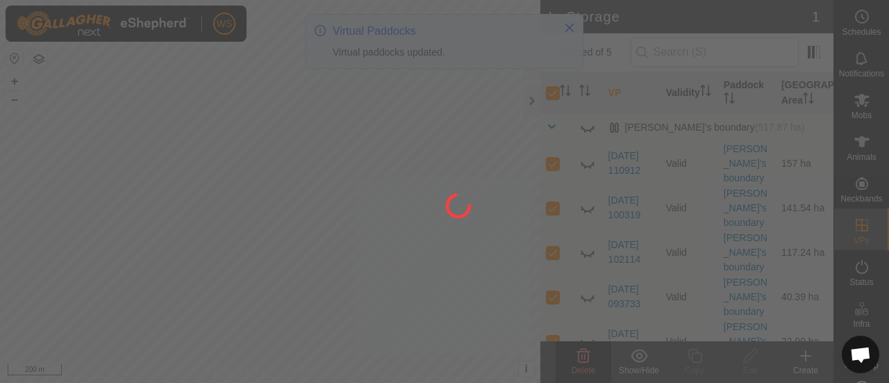
checkbox input "false"
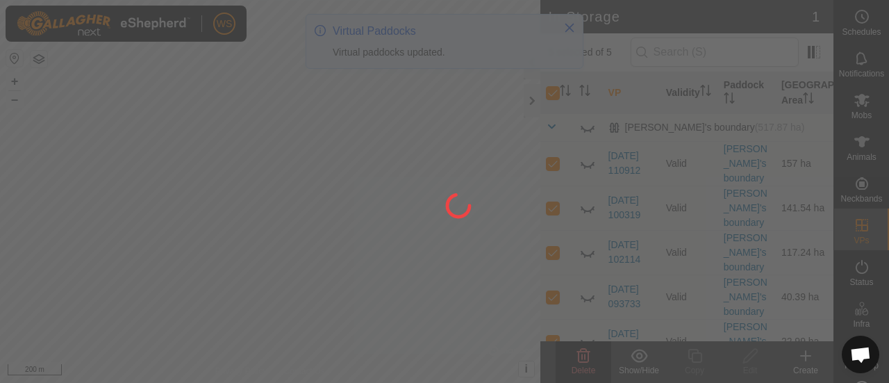
checkbox input "false"
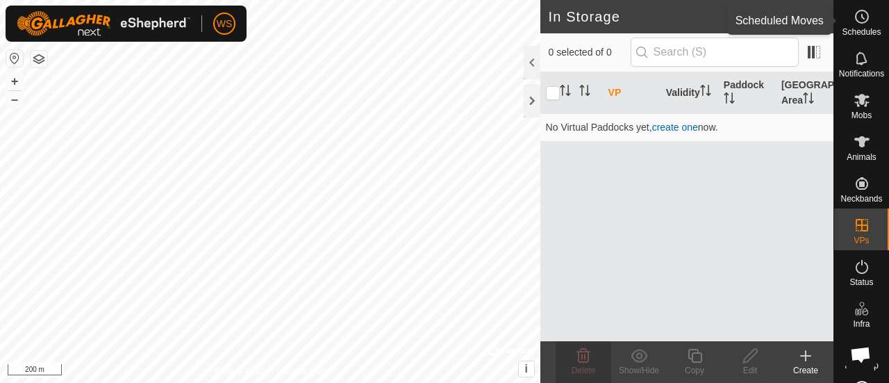
click at [856, 10] on circle at bounding box center [862, 16] width 13 height 13
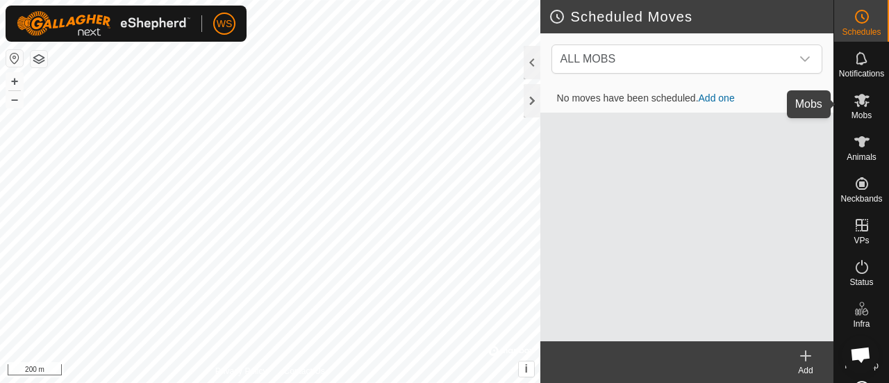
click at [858, 97] on icon at bounding box center [861, 100] width 15 height 13
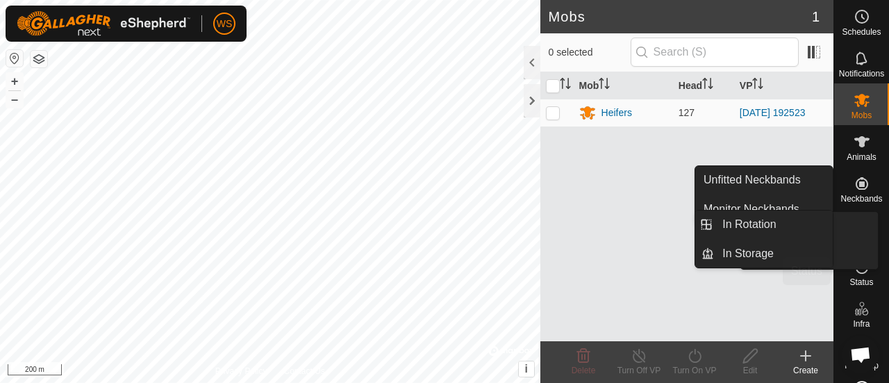
click at [857, 269] on icon at bounding box center [862, 266] width 17 height 17
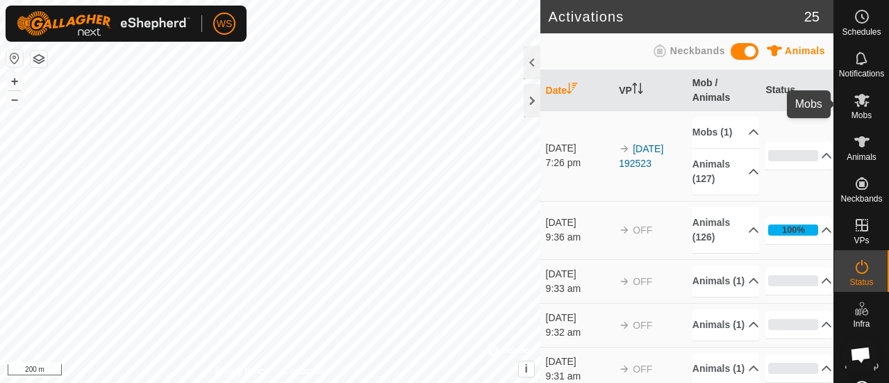
click at [858, 101] on icon at bounding box center [861, 100] width 15 height 13
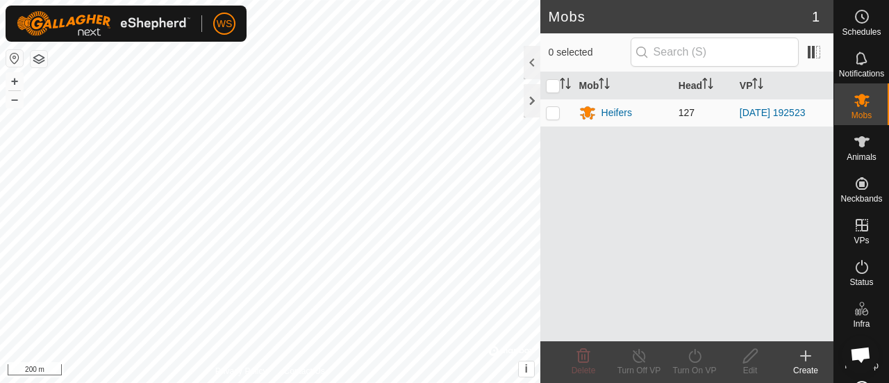
click at [553, 113] on p-checkbox at bounding box center [553, 112] width 14 height 11
checkbox input "true"
click at [792, 113] on link "[DATE] 192523" at bounding box center [773, 112] width 66 height 11
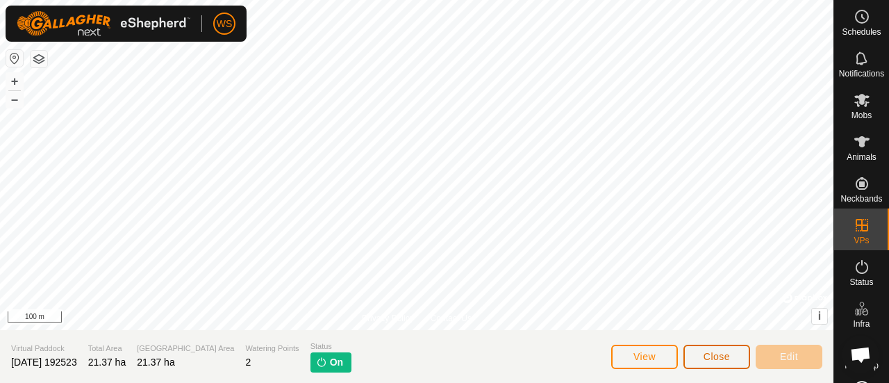
click at [714, 353] on span "Close" at bounding box center [717, 356] width 26 height 11
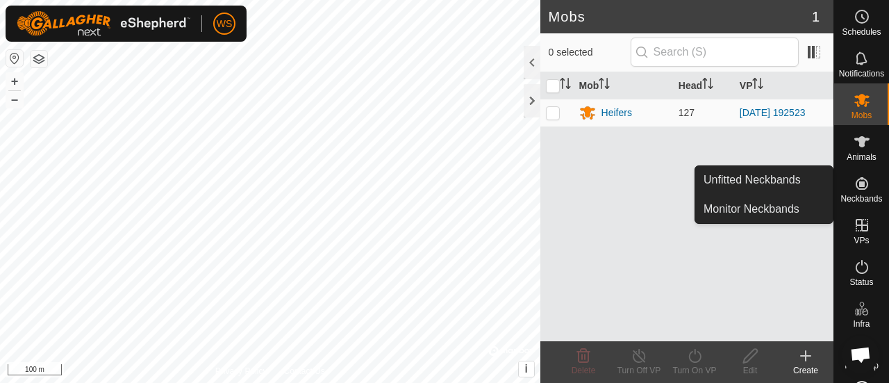
click at [854, 186] on icon at bounding box center [862, 183] width 17 height 17
click at [766, 205] on link "Monitor Neckbands" at bounding box center [764, 209] width 138 height 28
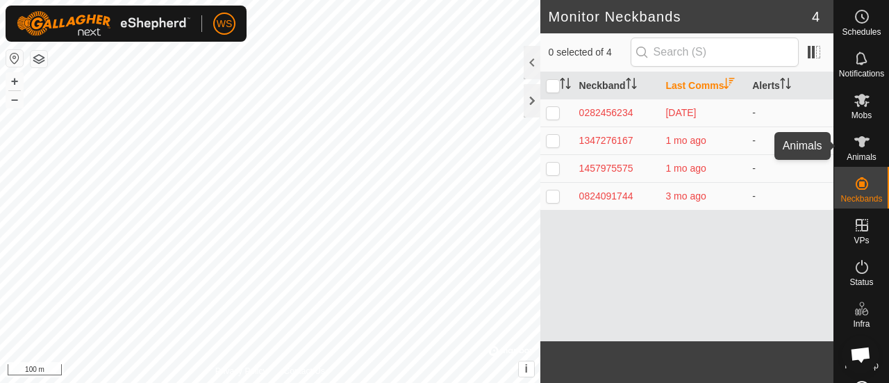
click at [856, 144] on icon at bounding box center [861, 141] width 15 height 11
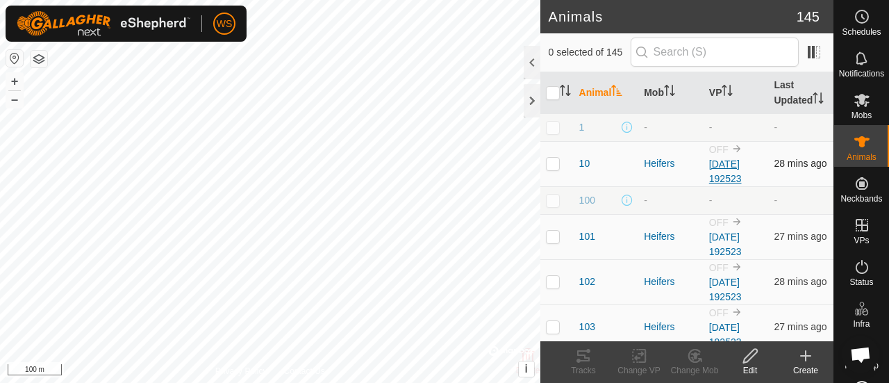
click at [715, 163] on link "[DATE] 192523" at bounding box center [725, 171] width 33 height 26
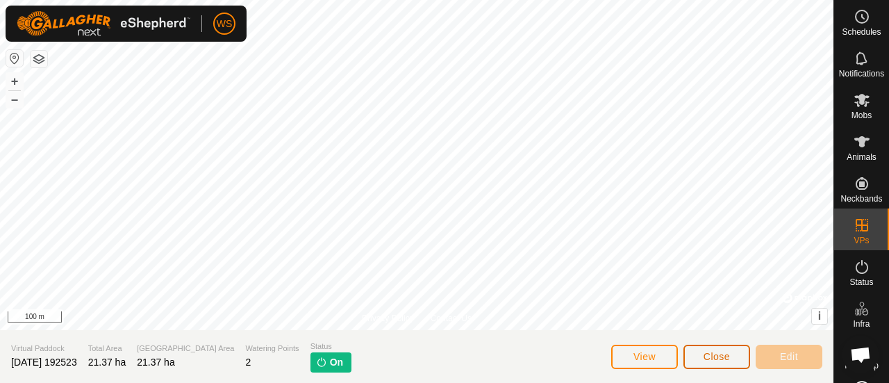
click at [710, 353] on span "Close" at bounding box center [717, 356] width 26 height 11
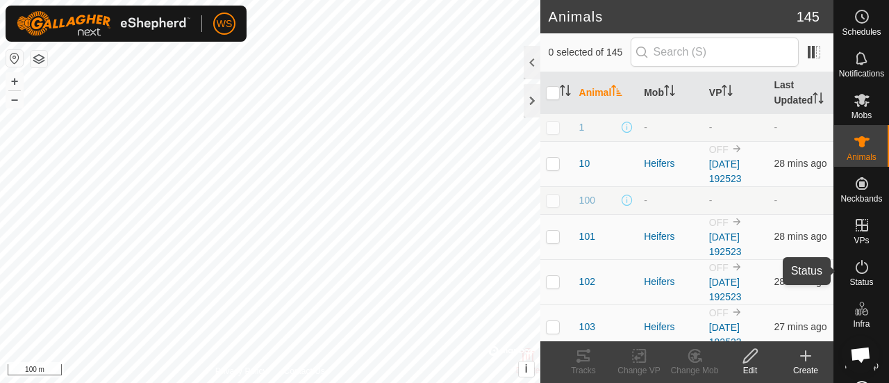
click at [854, 269] on icon at bounding box center [862, 266] width 17 height 17
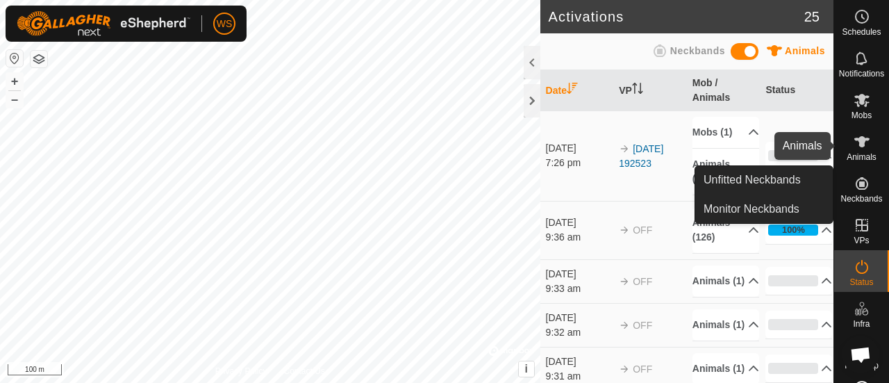
click at [860, 144] on icon at bounding box center [862, 141] width 17 height 17
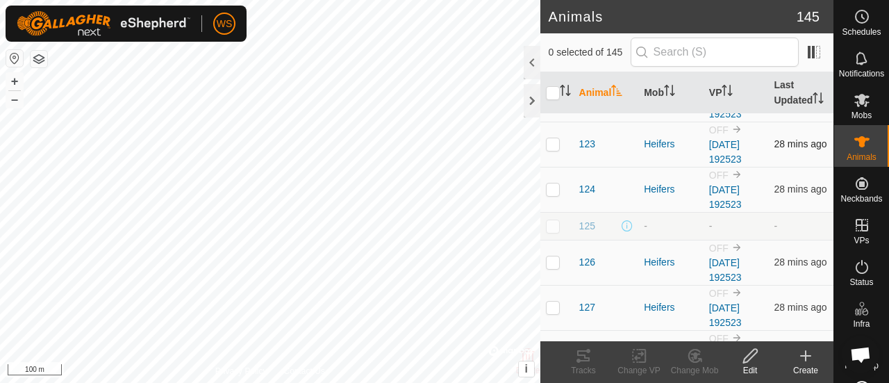
scroll to position [1111, 0]
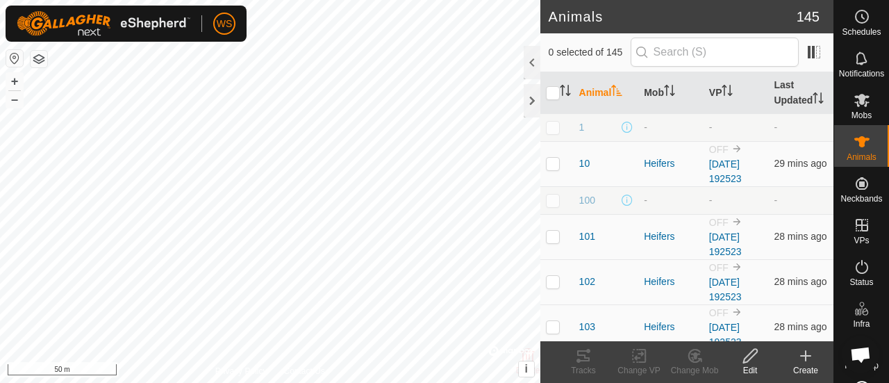
scroll to position [69, 0]
click at [813, 99] on icon "Activate to sort" at bounding box center [818, 97] width 11 height 11
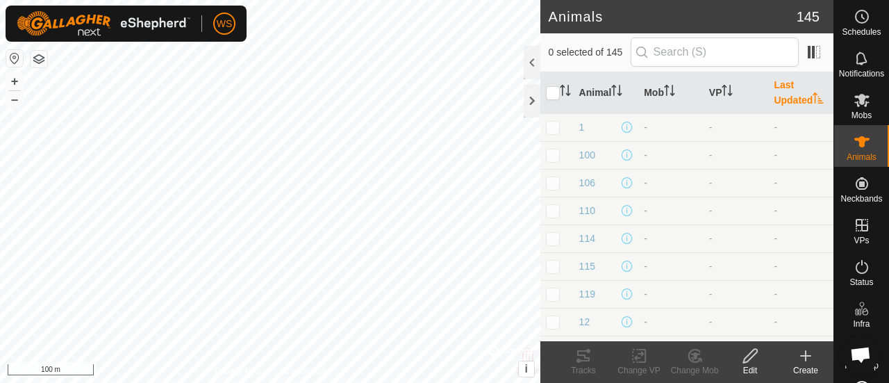
click at [781, 92] on th "Last Updated" at bounding box center [800, 93] width 65 height 42
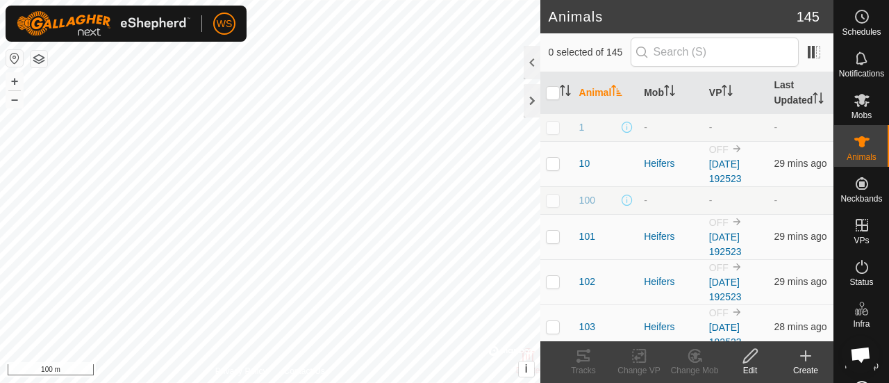
scroll to position [69, 0]
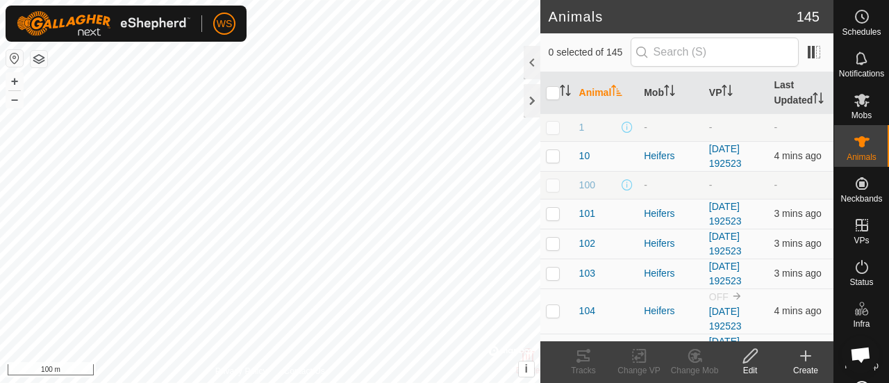
scroll to position [69, 0]
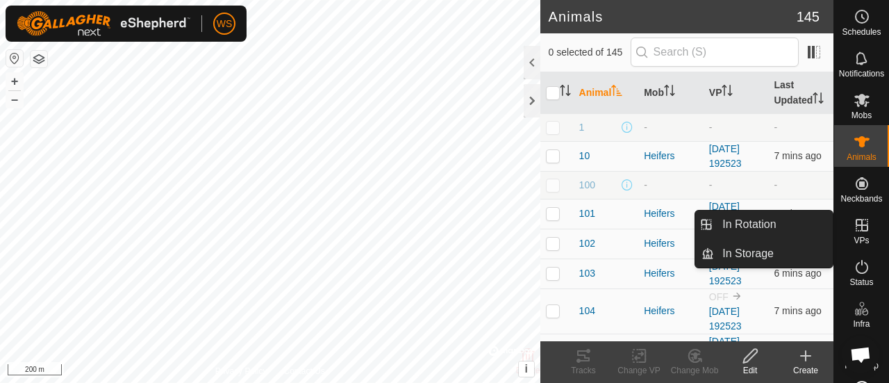
click at [863, 222] on icon at bounding box center [862, 225] width 17 height 17
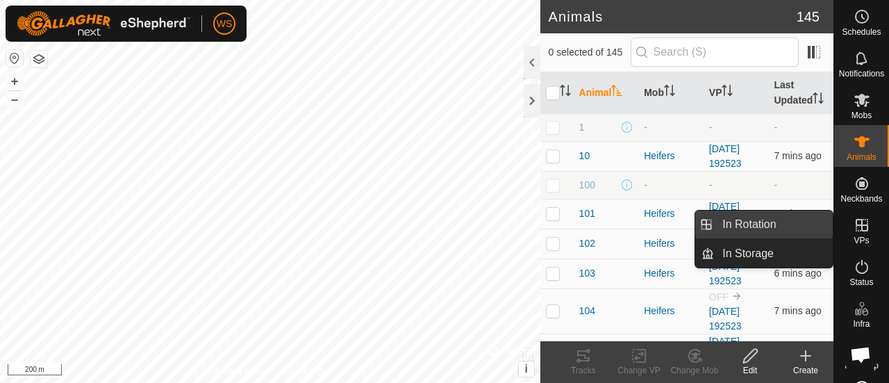
click at [740, 226] on link "In Rotation" at bounding box center [773, 224] width 119 height 28
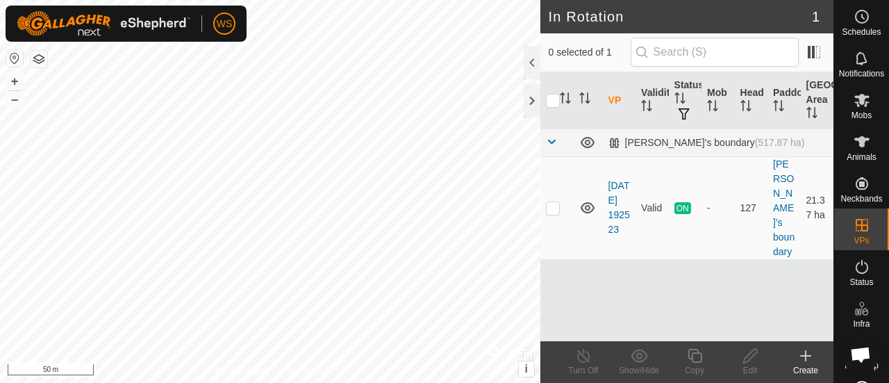
scroll to position [69, 0]
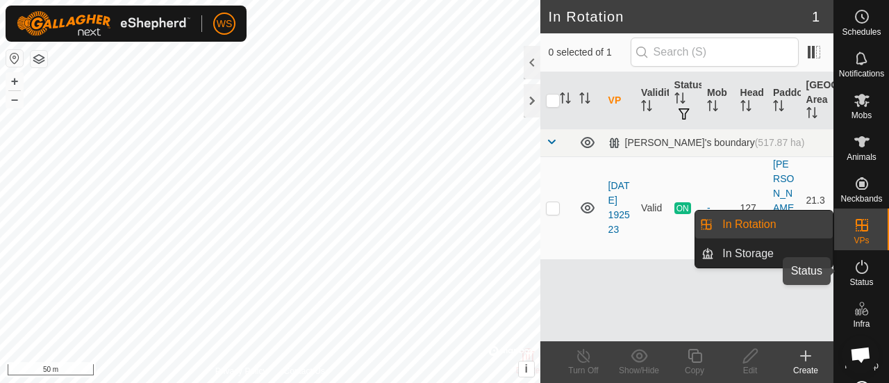
click at [854, 264] on icon at bounding box center [862, 266] width 17 height 17
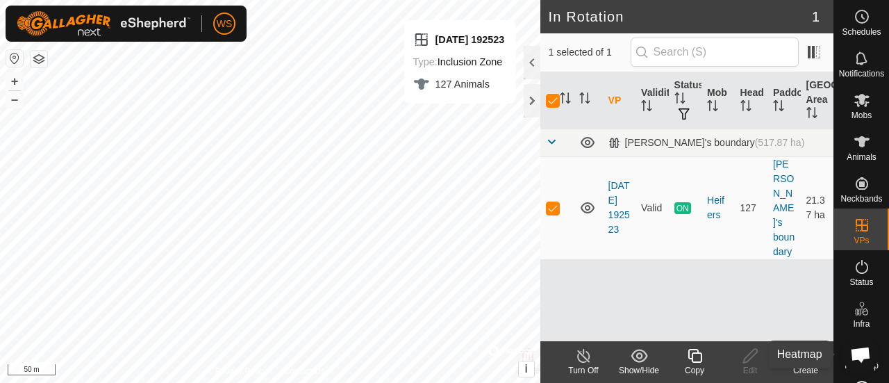
click at [845, 362] on span "Heatmap" at bounding box center [862, 365] width 34 height 8
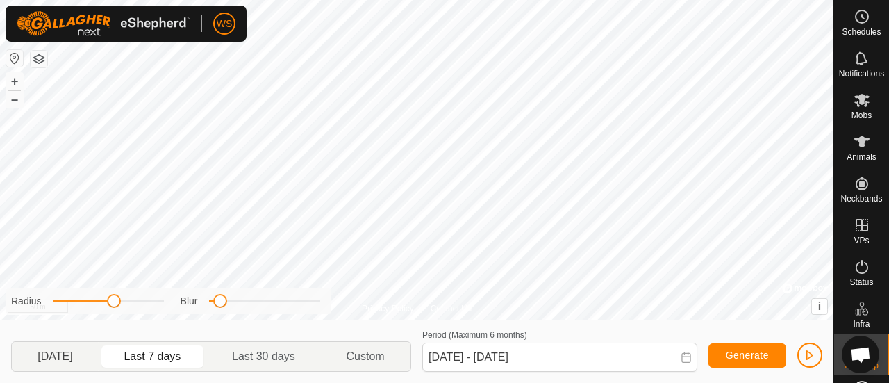
click at [54, 356] on p-togglebutton "Yesterday" at bounding box center [55, 356] width 87 height 29
type input "27 Sep, 2025 - 27 Sep, 2025"
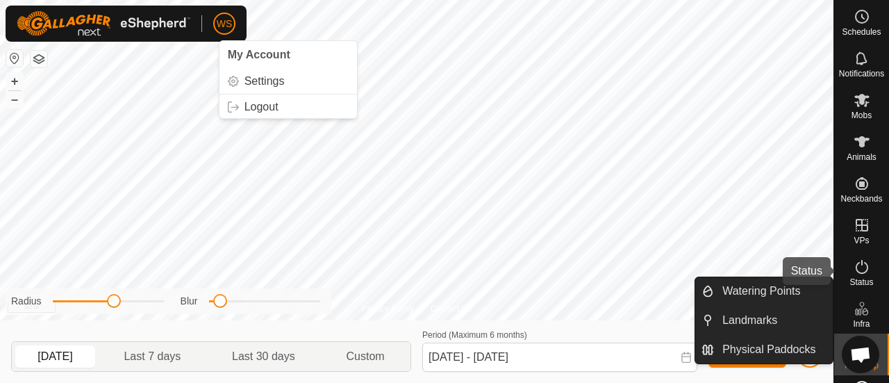
click at [858, 276] on es-activation-svg-icon at bounding box center [861, 267] width 25 height 22
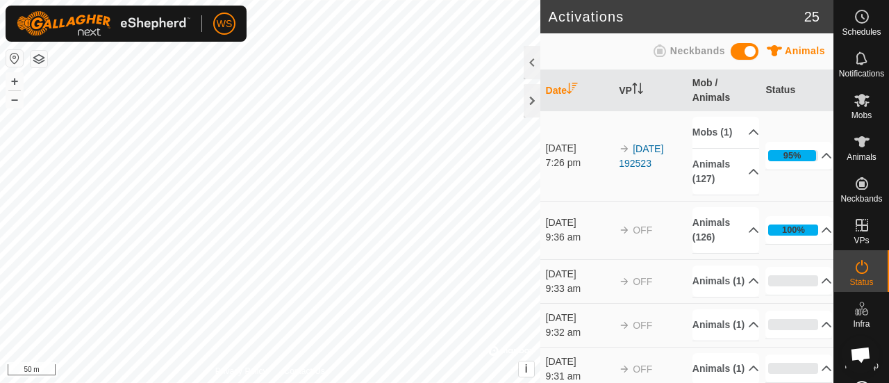
click at [542, 148] on div "Activations 25 Animals Neckbands Date VP Mob / Animals Status 28 Sept 2025 7:26…" at bounding box center [416, 191] width 833 height 383
click at [525, 105] on div at bounding box center [532, 100] width 17 height 33
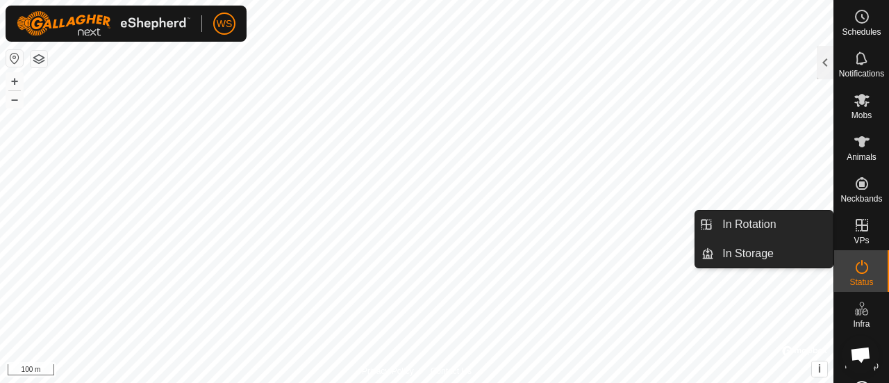
click at [854, 222] on icon at bounding box center [862, 225] width 17 height 17
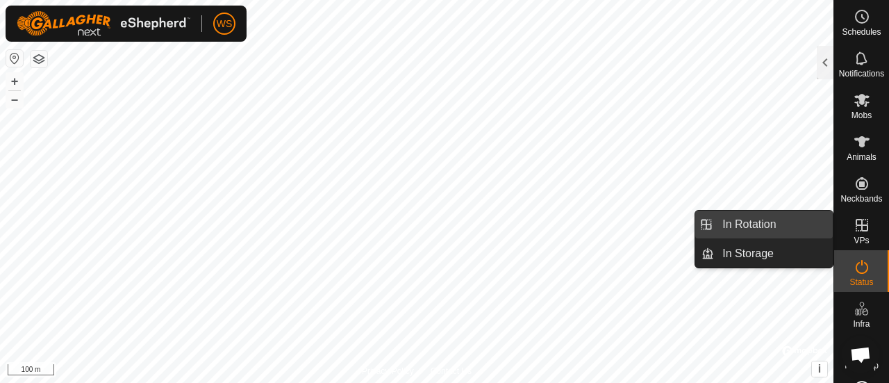
click at [747, 220] on link "In Rotation" at bounding box center [773, 224] width 119 height 28
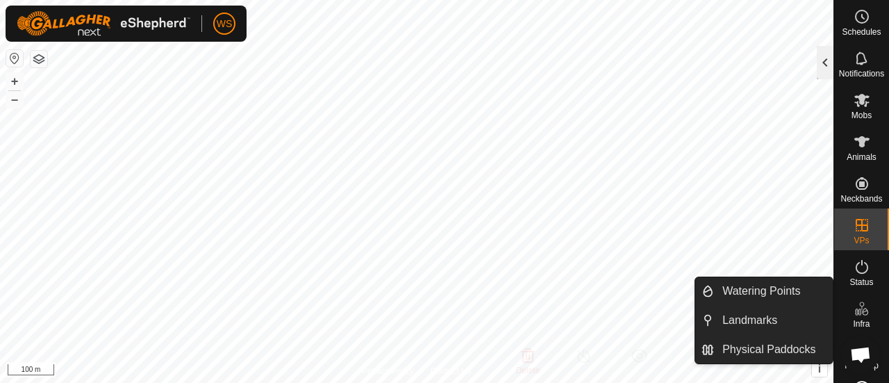
click at [822, 58] on div at bounding box center [825, 62] width 17 height 33
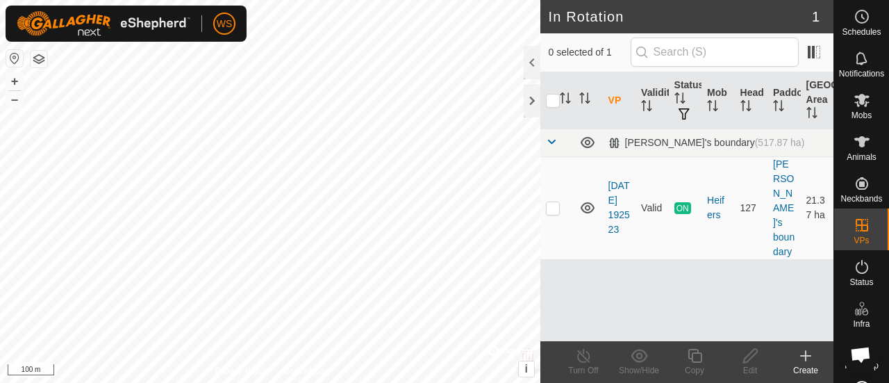
click at [807, 356] on icon at bounding box center [806, 356] width 10 height 0
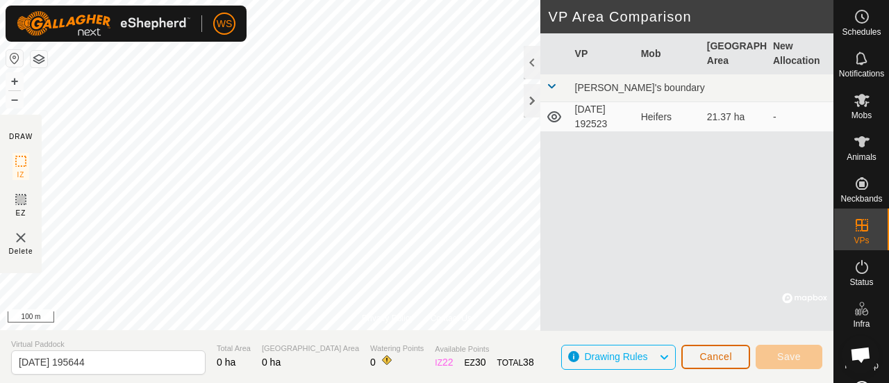
click at [715, 355] on span "Cancel" at bounding box center [715, 356] width 33 height 11
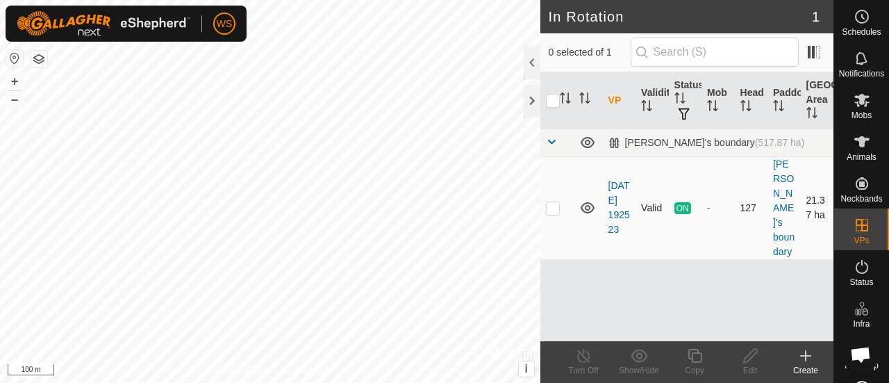
scroll to position [69, 0]
click at [808, 362] on icon at bounding box center [805, 355] width 17 height 17
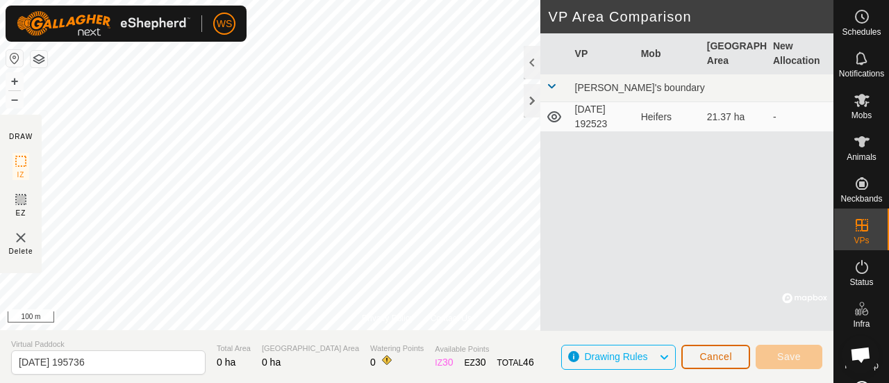
click at [703, 360] on span "Cancel" at bounding box center [715, 356] width 33 height 11
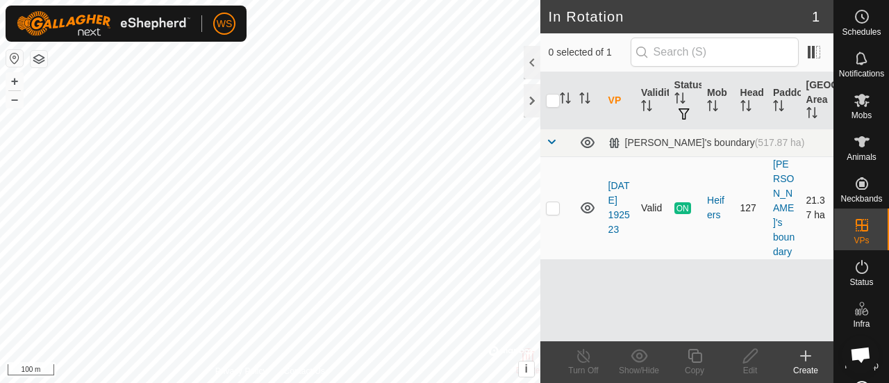
click at [547, 202] on p-checkbox at bounding box center [553, 207] width 14 height 11
checkbox input "true"
click at [687, 355] on icon at bounding box center [694, 355] width 17 height 17
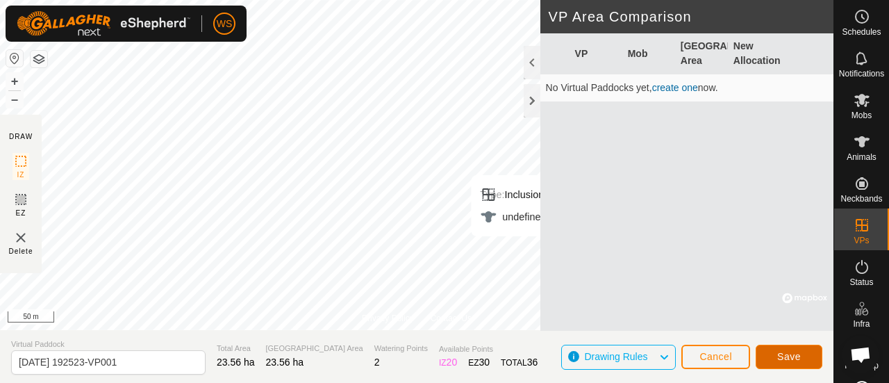
click at [790, 351] on span "Save" at bounding box center [789, 356] width 24 height 11
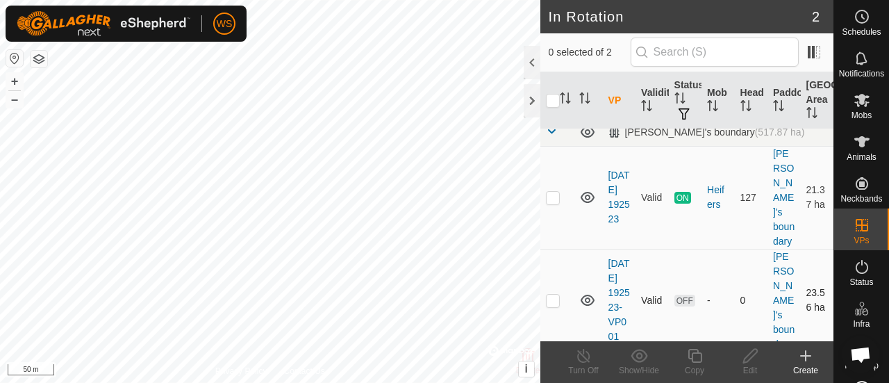
scroll to position [19, 0]
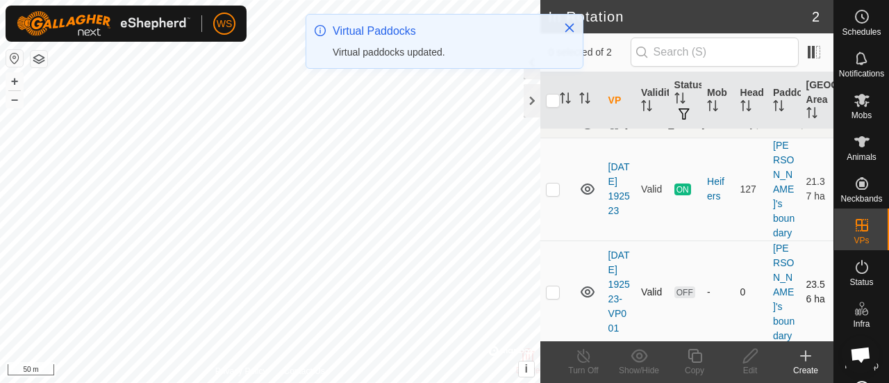
click at [556, 286] on p-checkbox at bounding box center [553, 291] width 14 height 11
checkbox input "true"
click at [688, 355] on icon at bounding box center [694, 355] width 17 height 17
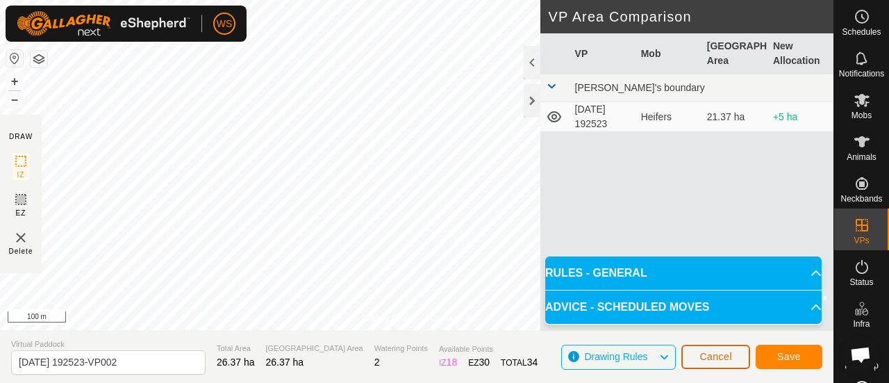
click at [710, 348] on button "Cancel" at bounding box center [715, 356] width 69 height 24
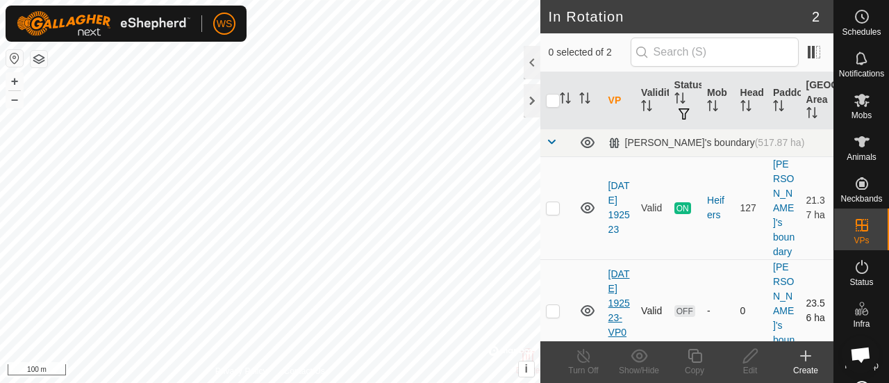
checkbox input "true"
click at [549, 305] on p-checkbox at bounding box center [553, 310] width 14 height 11
checkbox input "true"
click at [555, 202] on p-checkbox at bounding box center [553, 207] width 14 height 11
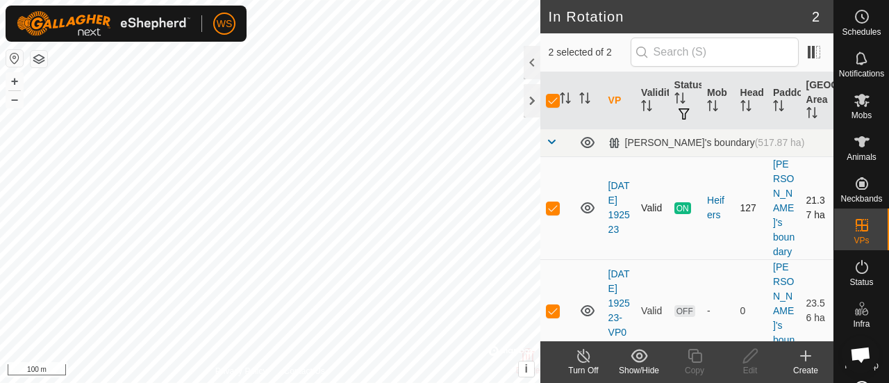
checkbox input "false"
click at [694, 353] on icon at bounding box center [694, 355] width 17 height 17
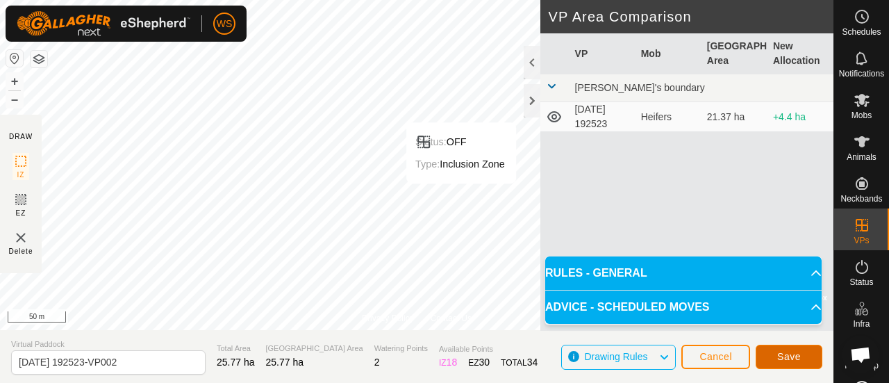
click at [781, 352] on span "Save" at bounding box center [789, 356] width 24 height 11
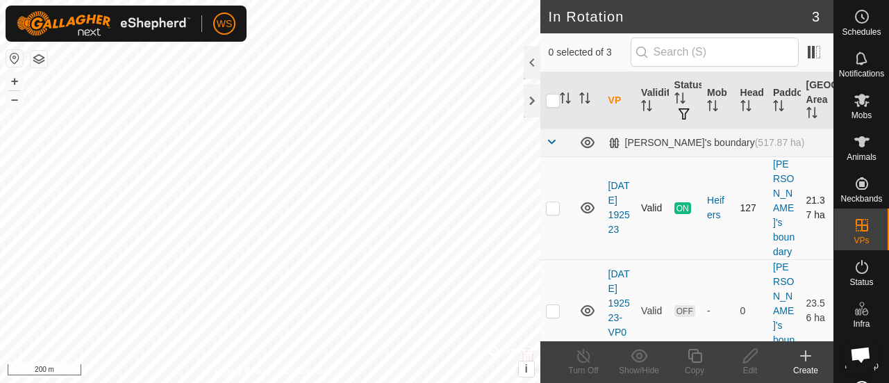
click at [553, 205] on td at bounding box center [556, 207] width 33 height 103
checkbox input "true"
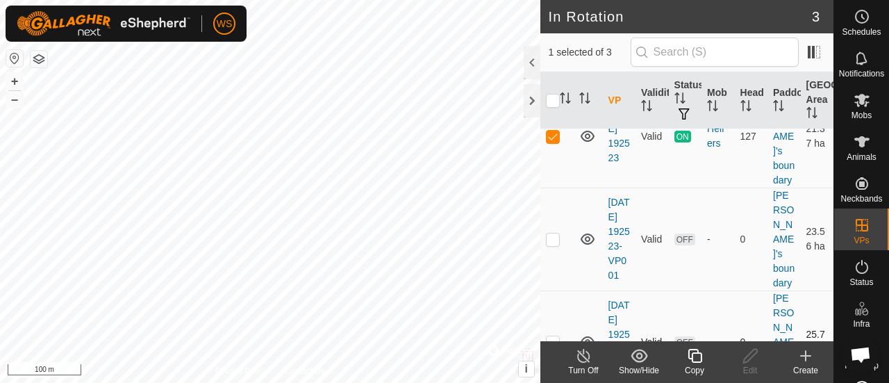
scroll to position [136, 0]
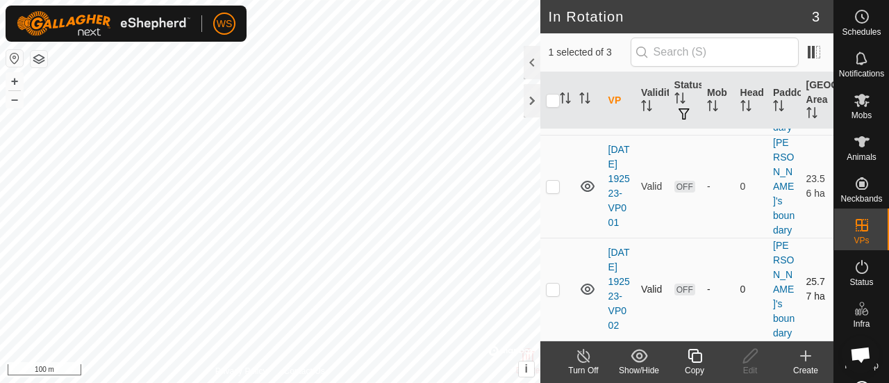
click at [549, 283] on p-checkbox at bounding box center [553, 288] width 14 height 11
checkbox input "true"
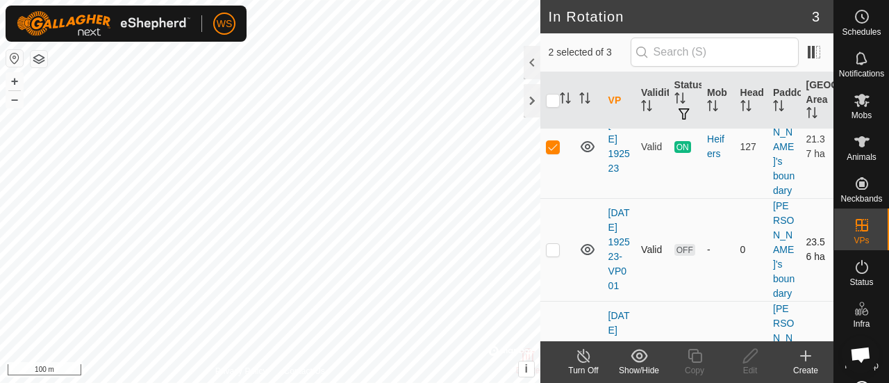
scroll to position [0, 0]
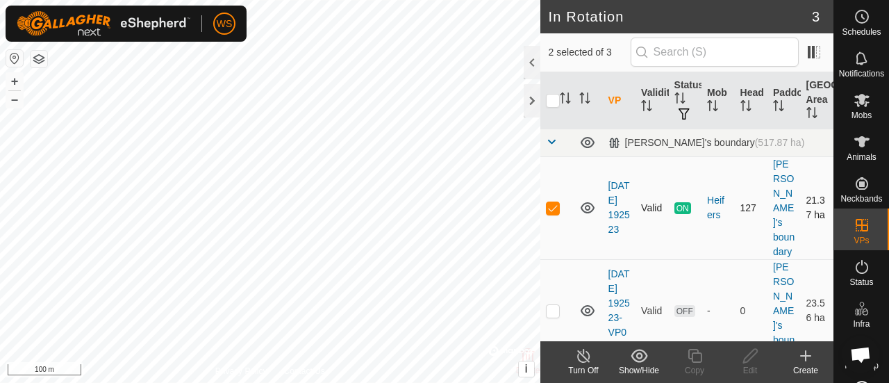
click at [553, 202] on p-checkbox at bounding box center [553, 207] width 14 height 11
checkbox input "false"
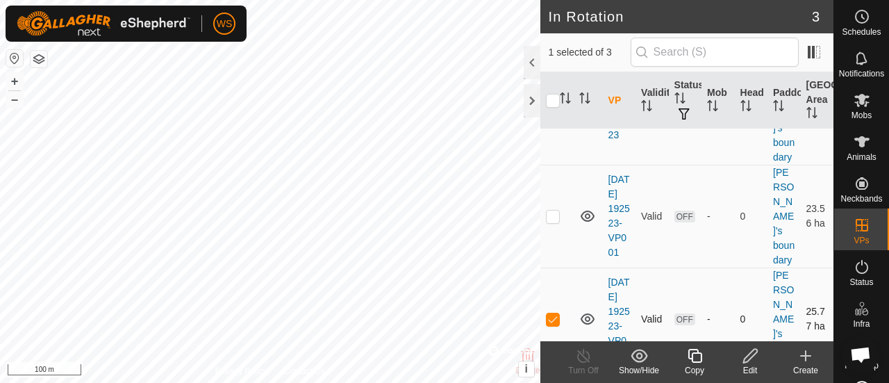
scroll to position [136, 0]
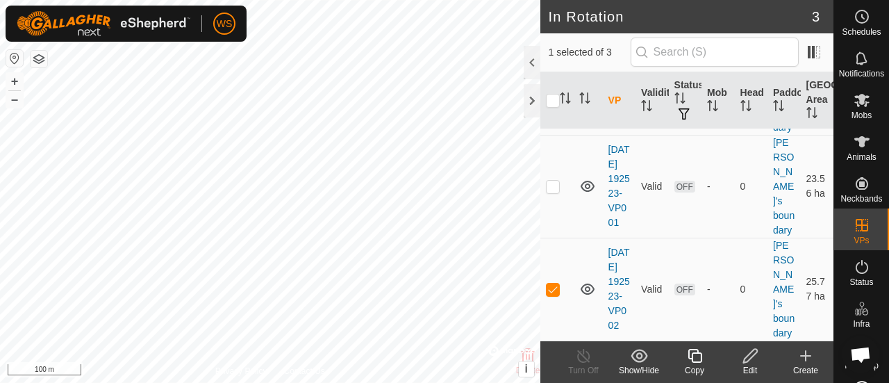
click at [692, 358] on icon at bounding box center [695, 356] width 14 height 14
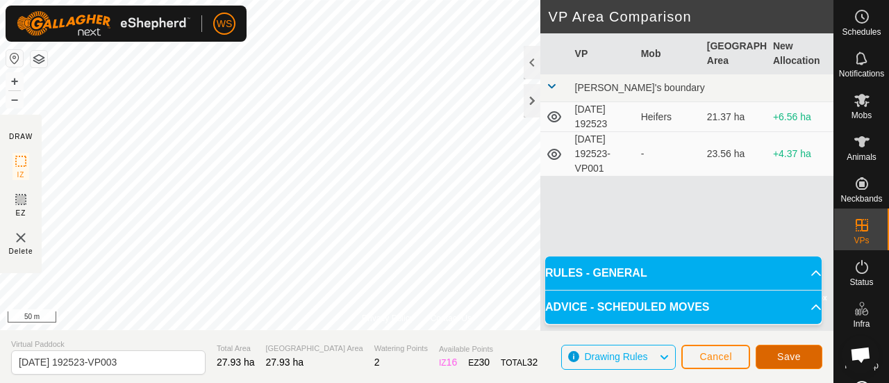
click at [792, 353] on span "Save" at bounding box center [789, 356] width 24 height 11
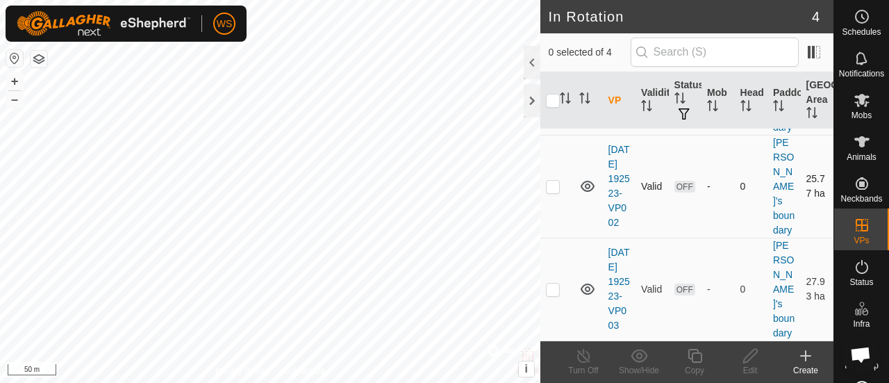
scroll to position [253, 0]
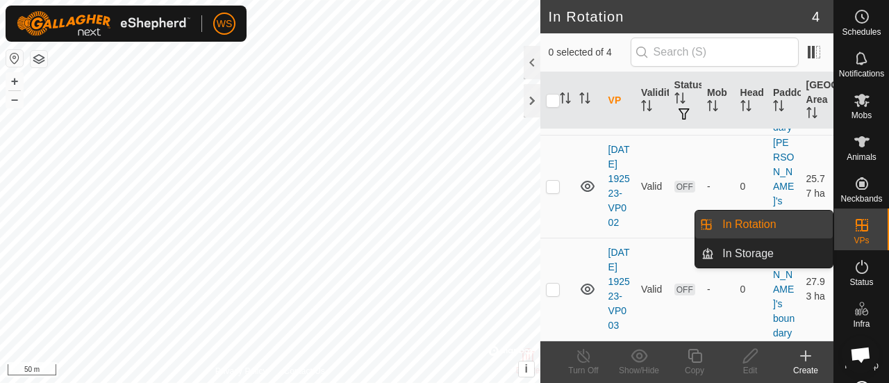
click at [854, 266] on icon at bounding box center [862, 266] width 17 height 17
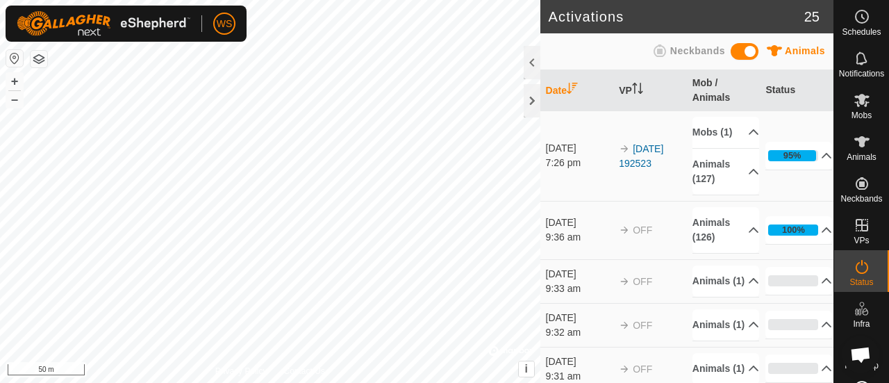
scroll to position [69, 0]
